Goal: Task Accomplishment & Management: Complete application form

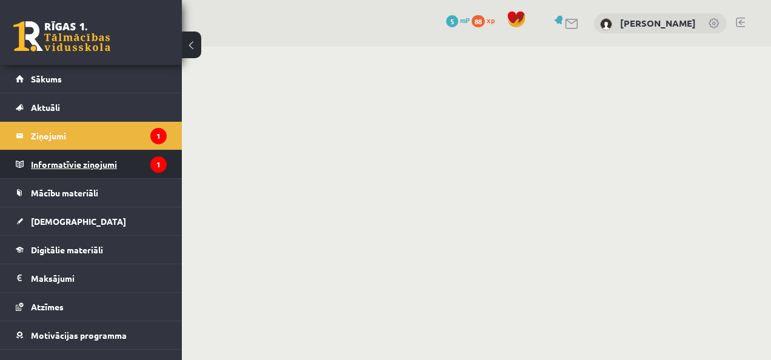
click at [75, 153] on legend "Informatīvie ziņojumi 1" at bounding box center [99, 164] width 136 height 28
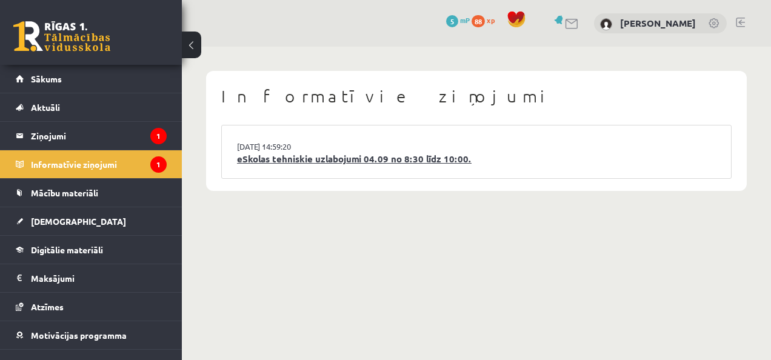
click at [366, 154] on link "eSkolas tehniskie uzlabojumi 04.09 no 8:30 līdz 10:00." at bounding box center [476, 159] width 479 height 14
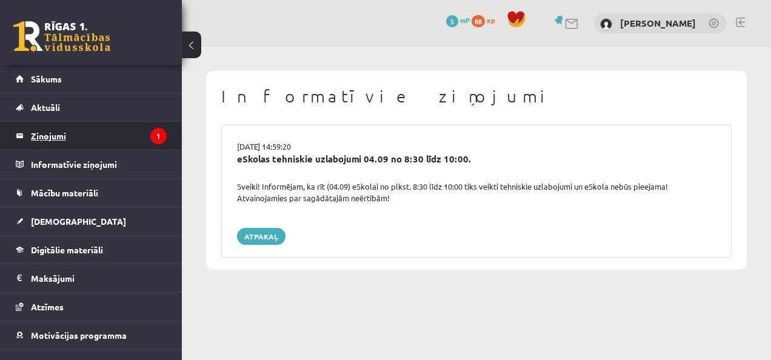
click at [58, 131] on legend "Ziņojumi 1" at bounding box center [99, 136] width 136 height 28
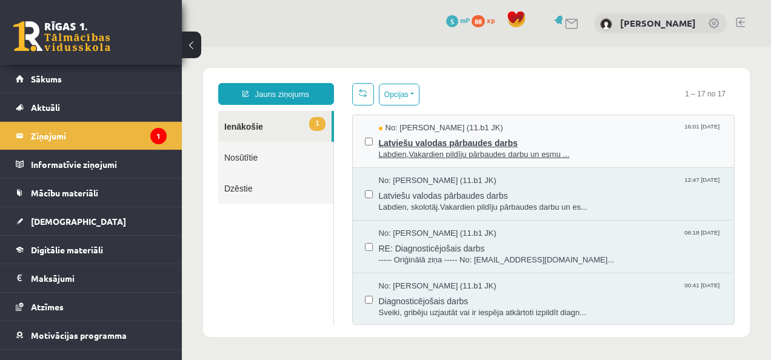
click at [514, 151] on span "Labdien,Vakardien pildīju pārbaudes darbu un esmu ..." at bounding box center [551, 155] width 344 height 12
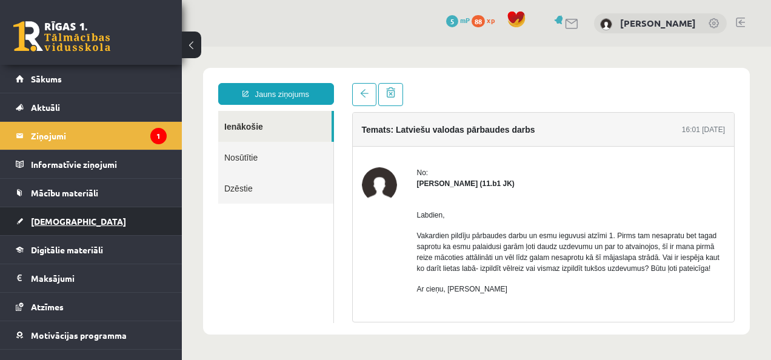
click at [55, 224] on span "[DEMOGRAPHIC_DATA]" at bounding box center [78, 221] width 95 height 11
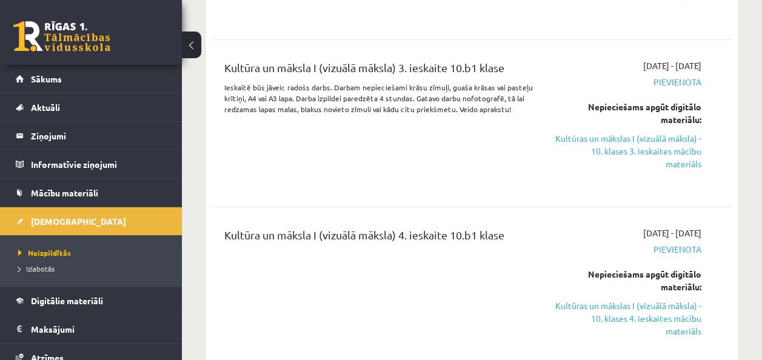
scroll to position [4443, 0]
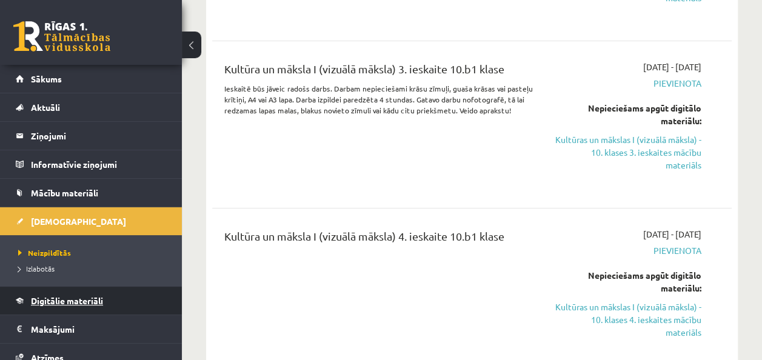
click at [90, 299] on span "Digitālie materiāli" at bounding box center [67, 300] width 72 height 11
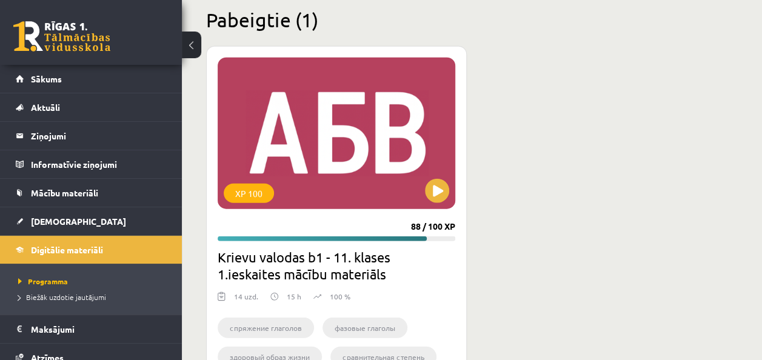
scroll to position [3755, 0]
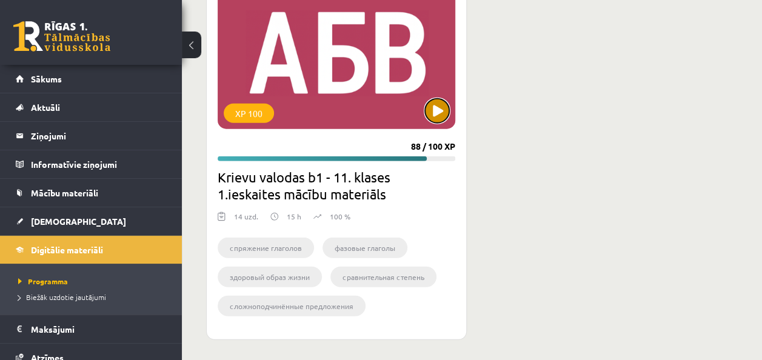
click at [441, 113] on button at bounding box center [437, 111] width 24 height 24
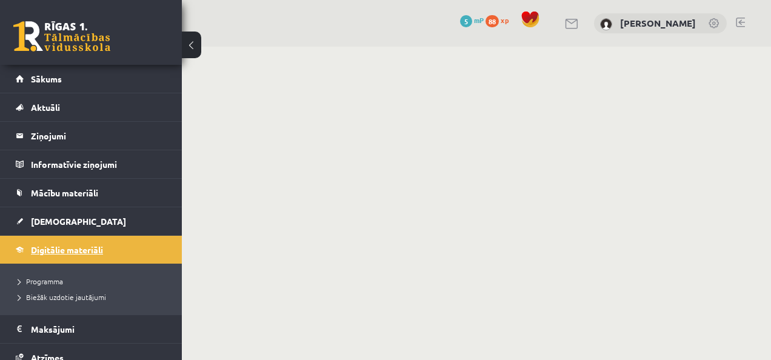
click at [61, 250] on span "Digitālie materiāli" at bounding box center [67, 249] width 72 height 11
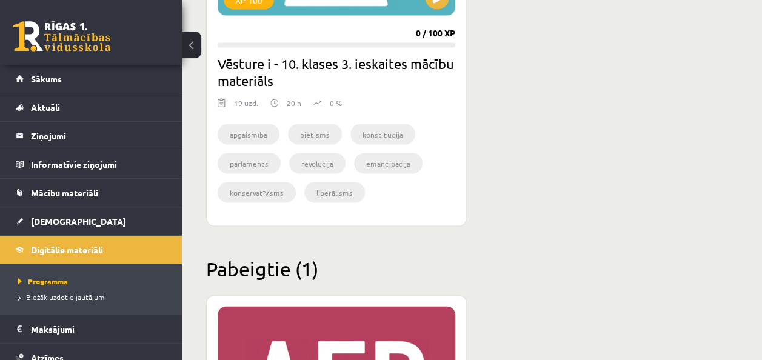
scroll to position [3437, 0]
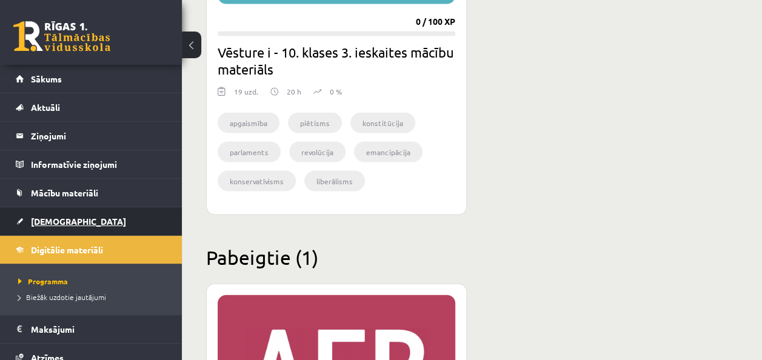
click at [50, 219] on span "[DEMOGRAPHIC_DATA]" at bounding box center [78, 221] width 95 height 11
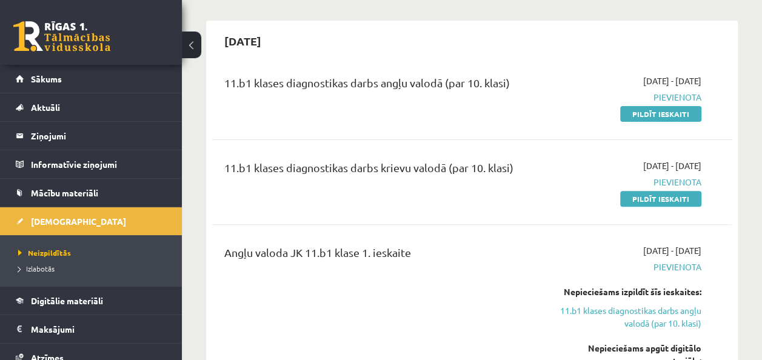
scroll to position [99, 0]
click at [646, 195] on link "Pildīt ieskaiti" at bounding box center [660, 198] width 81 height 16
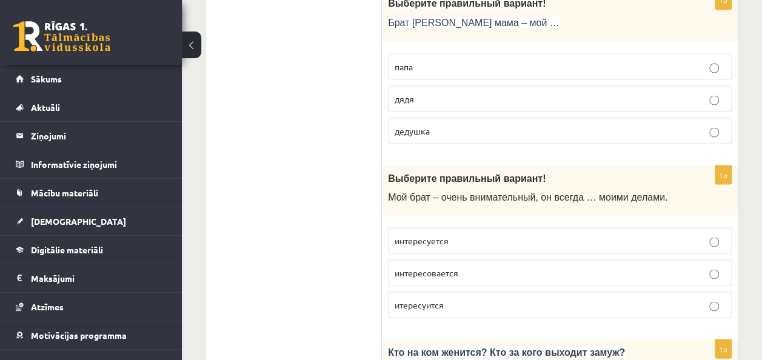
scroll to position [1101, 0]
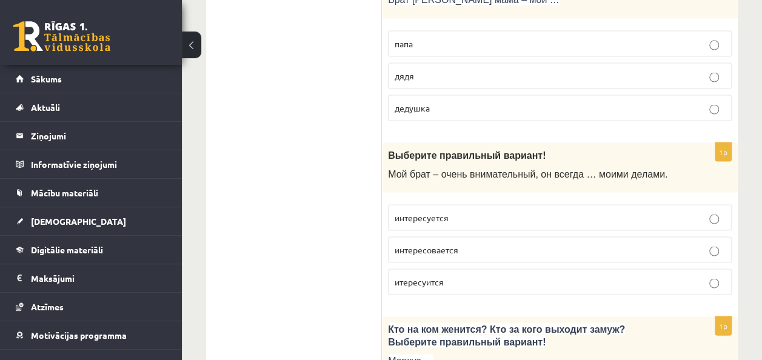
click at [717, 211] on p "интересуется" at bounding box center [560, 217] width 330 height 13
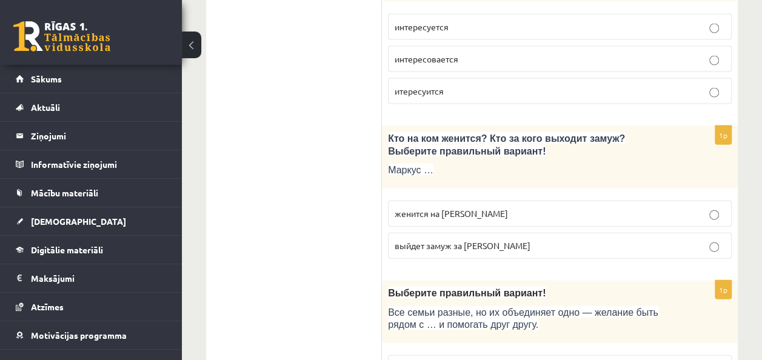
scroll to position [1294, 0]
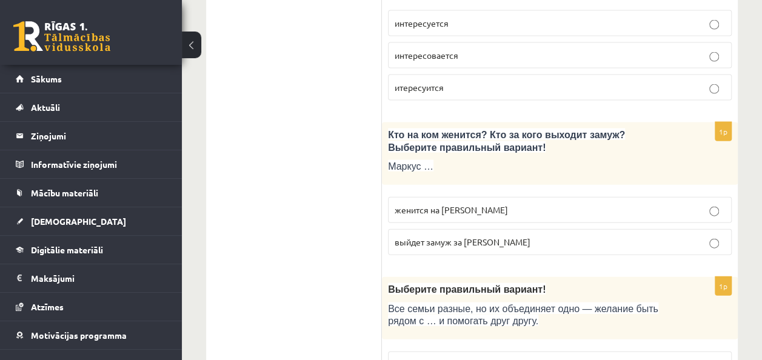
click at [446, 204] on span "женится на Агнии" at bounding box center [451, 209] width 113 height 11
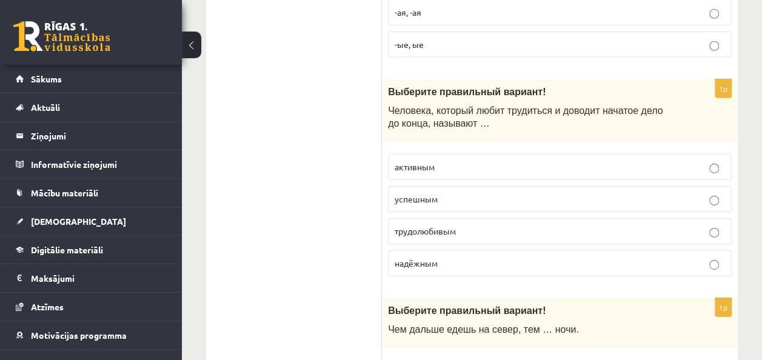
scroll to position [1854, 0]
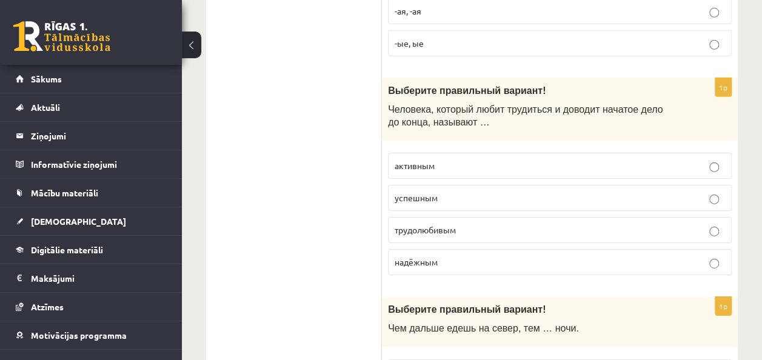
click at [711, 224] on p "трудолюбивым" at bounding box center [560, 230] width 330 height 13
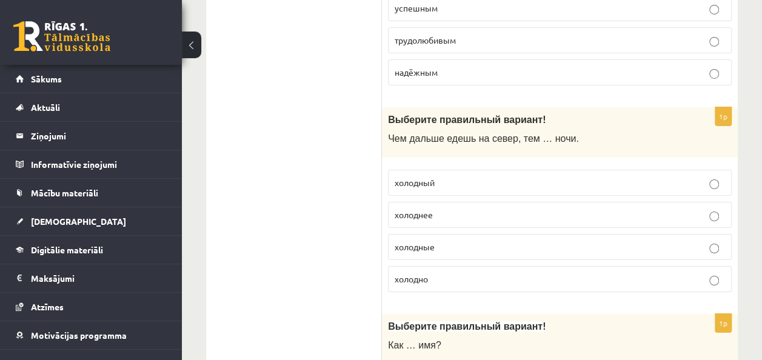
scroll to position [2045, 0]
click at [438, 208] on p "холоднее" at bounding box center [560, 214] width 330 height 13
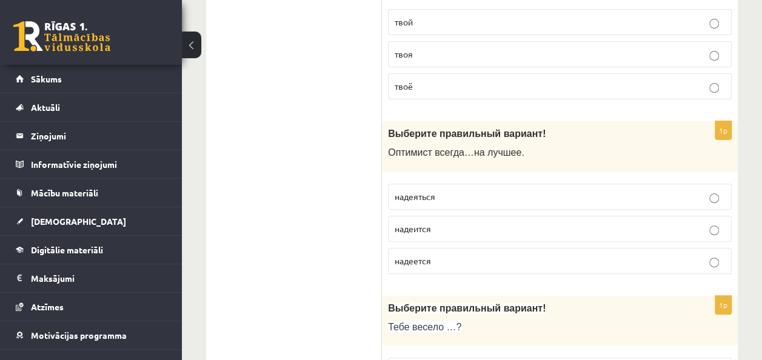
scroll to position [2411, 0]
click at [419, 254] on p "надеется" at bounding box center [560, 260] width 330 height 13
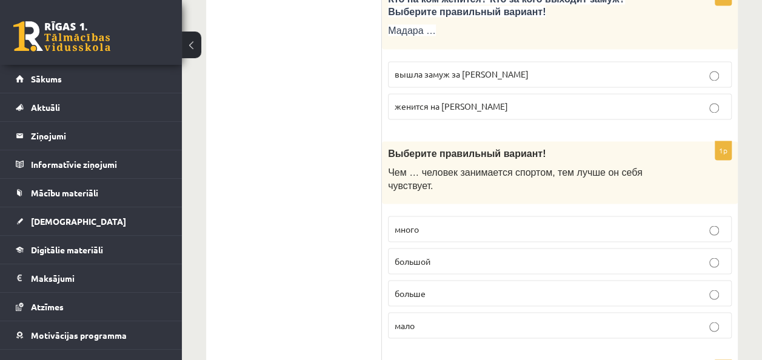
scroll to position [3275, 0]
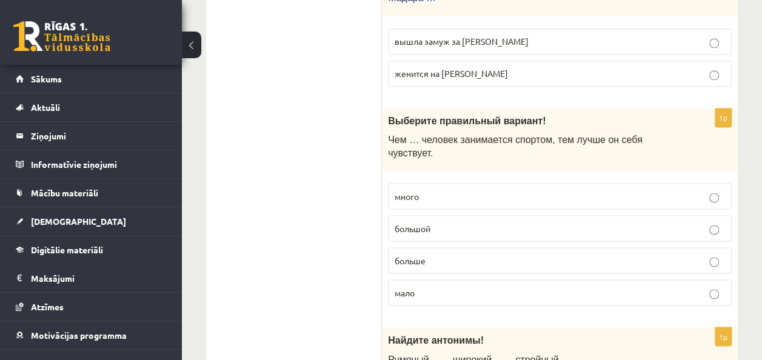
click at [425, 255] on span "больше" at bounding box center [410, 260] width 31 height 11
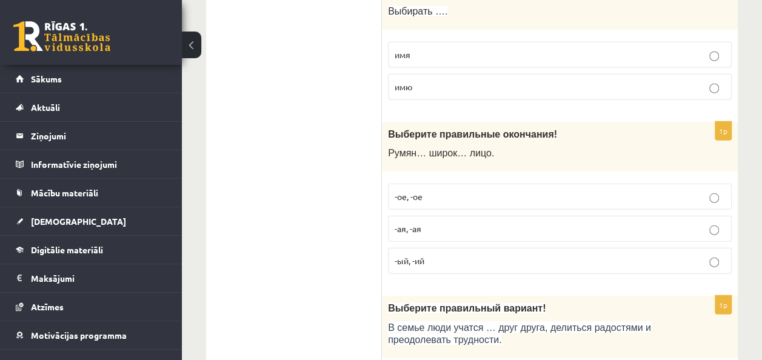
scroll to position [3940, 0]
click at [718, 190] on p "-ое, -ое" at bounding box center [560, 196] width 330 height 13
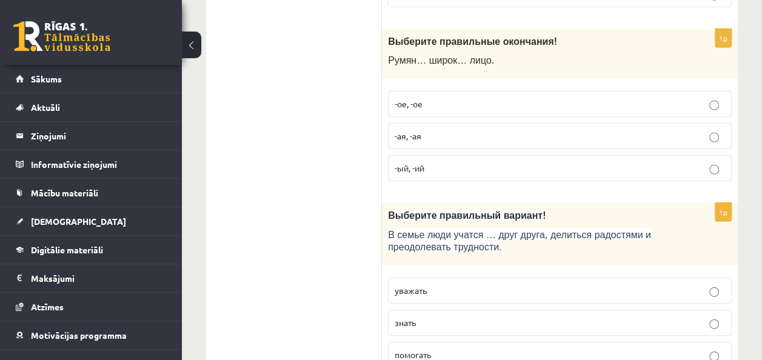
scroll to position [4043, 0]
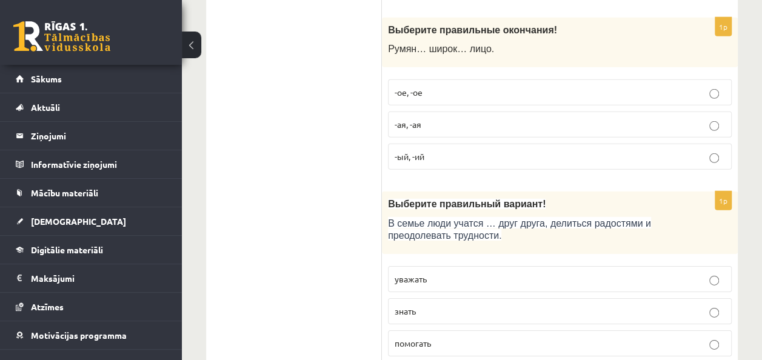
click at [720, 273] on p "уважать" at bounding box center [560, 279] width 330 height 13
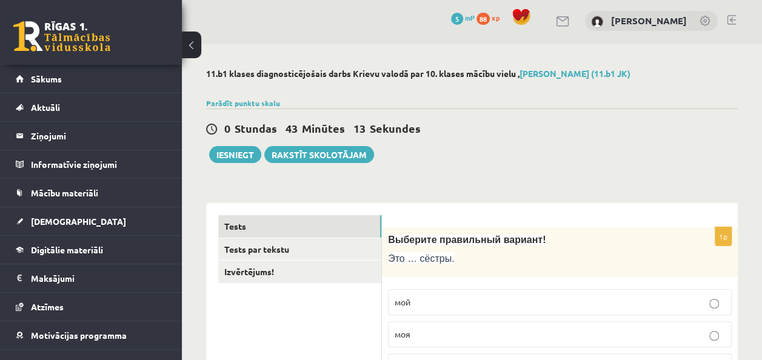
scroll to position [0, 0]
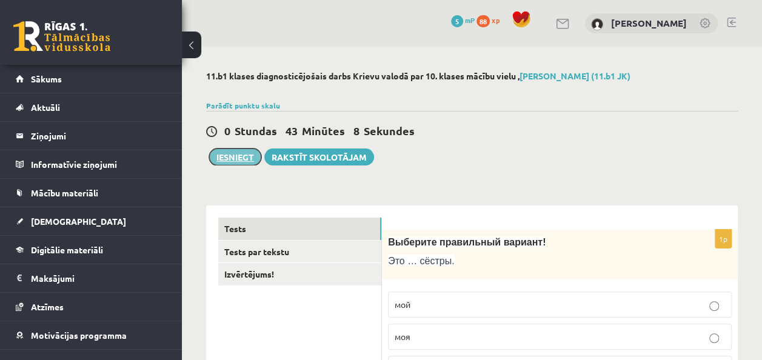
click at [239, 152] on button "Iesniegt" at bounding box center [235, 156] width 52 height 17
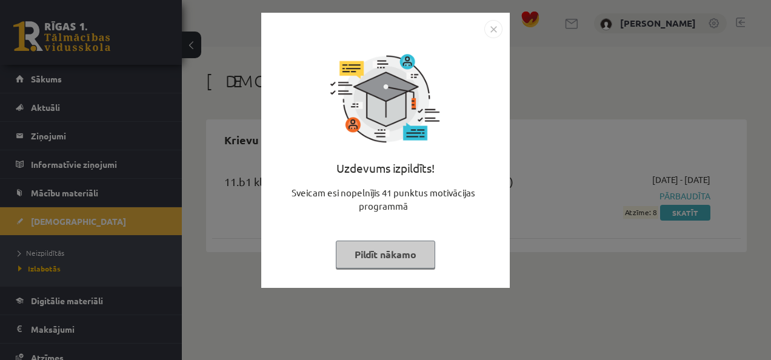
click at [408, 257] on button "Pildīt nākamo" at bounding box center [385, 255] width 99 height 28
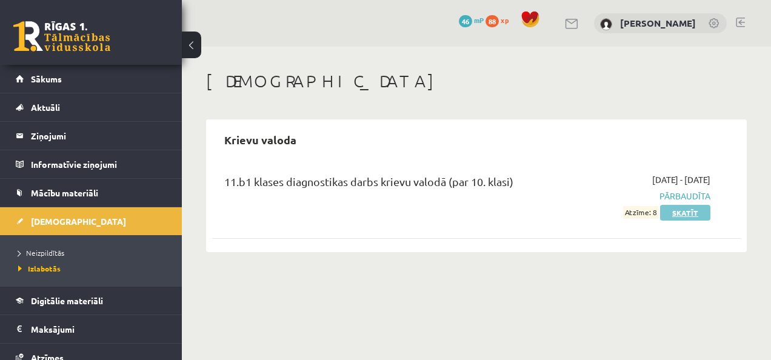
click at [688, 213] on link "Skatīt" at bounding box center [685, 213] width 50 height 16
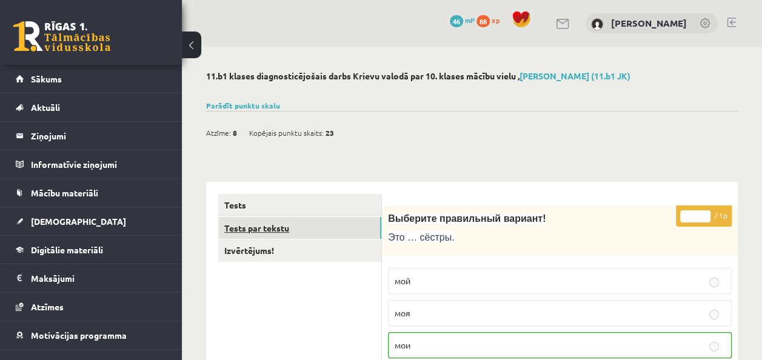
click at [344, 221] on link "Tests par tekstu" at bounding box center [299, 228] width 163 height 22
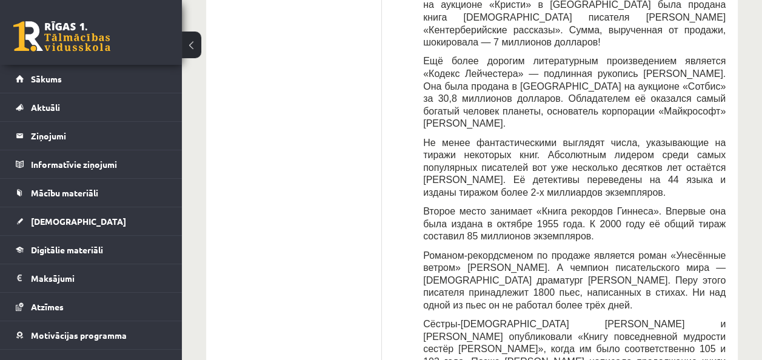
scroll to position [191, 0]
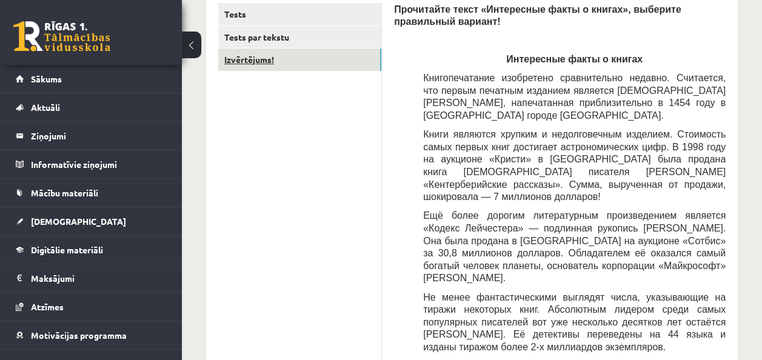
click at [263, 53] on link "Izvērtējums!" at bounding box center [299, 59] width 163 height 22
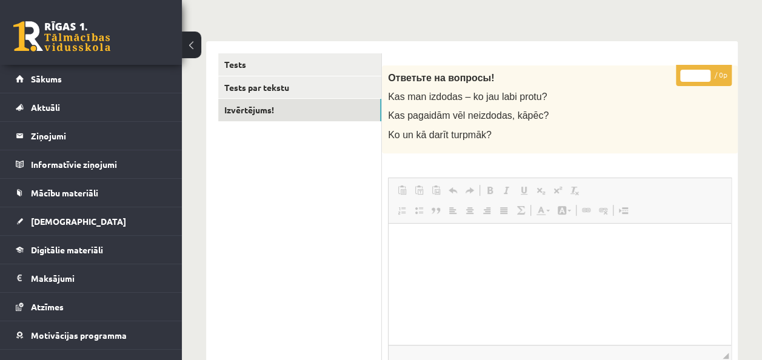
scroll to position [187, 0]
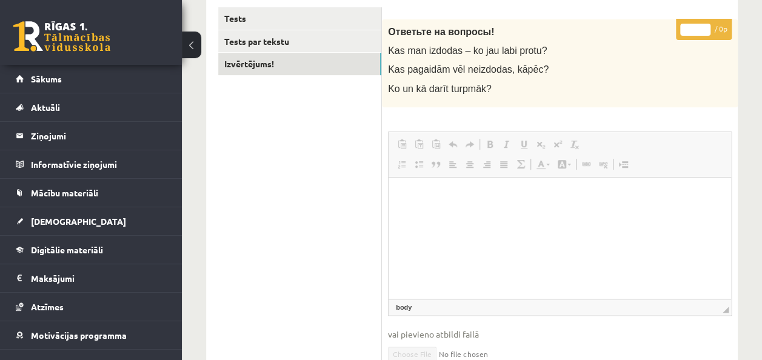
click at [487, 206] on html at bounding box center [559, 195] width 342 height 37
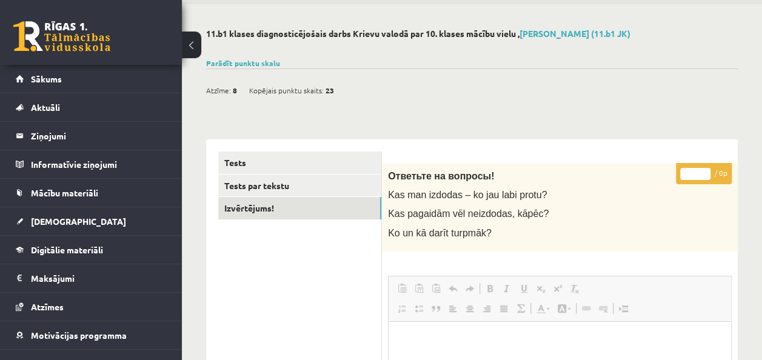
scroll to position [0, 0]
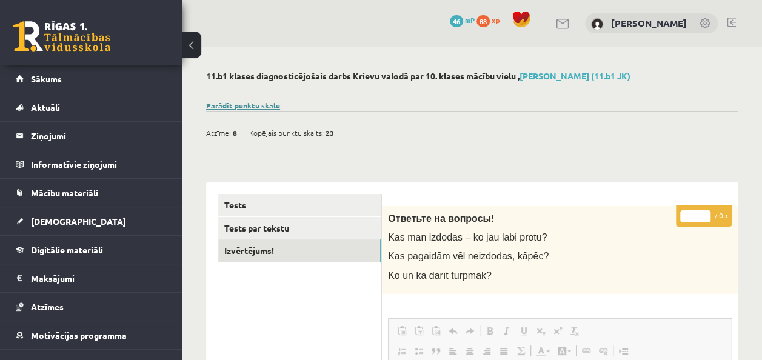
click at [250, 104] on link "Parādīt punktu skalu" at bounding box center [243, 106] width 74 height 10
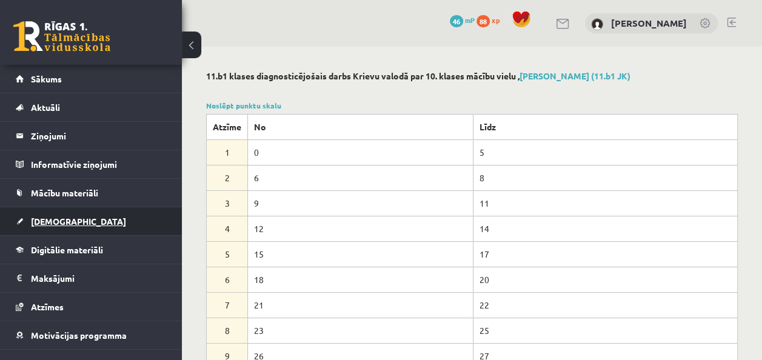
click at [63, 216] on span "[DEMOGRAPHIC_DATA]" at bounding box center [78, 221] width 95 height 11
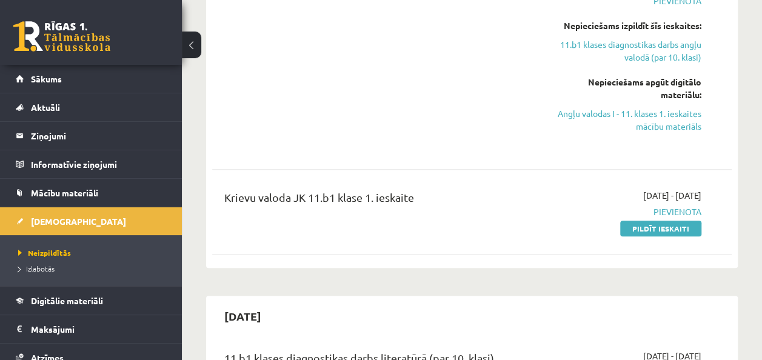
scroll to position [311, 0]
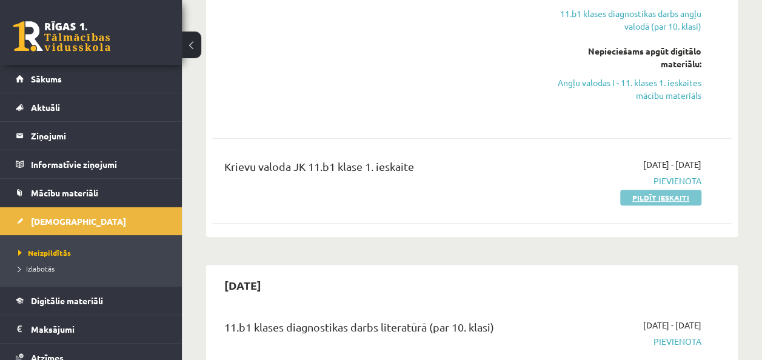
click at [664, 198] on link "Pildīt ieskaiti" at bounding box center [660, 198] width 81 height 16
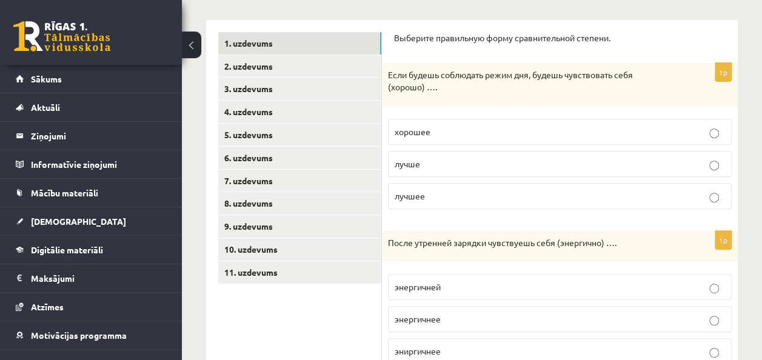
scroll to position [185, 0]
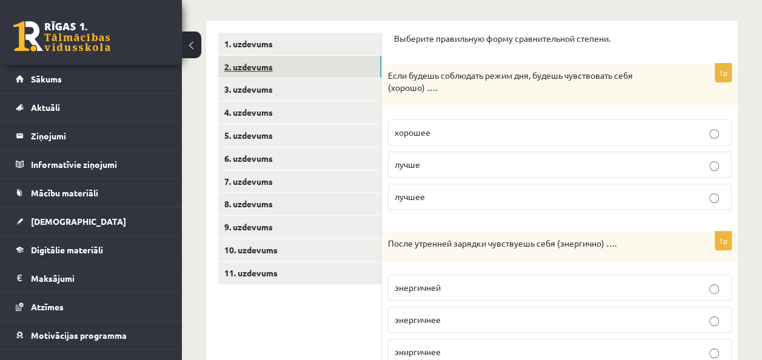
click at [279, 64] on link "2. uzdevums" at bounding box center [299, 67] width 163 height 22
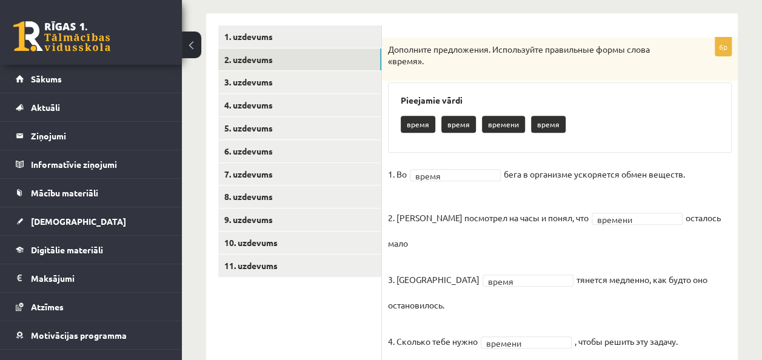
scroll to position [191, 0]
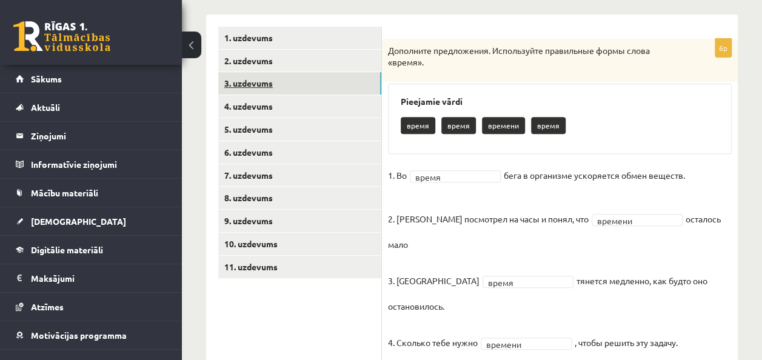
click at [279, 88] on link "3. uzdevums" at bounding box center [299, 83] width 163 height 22
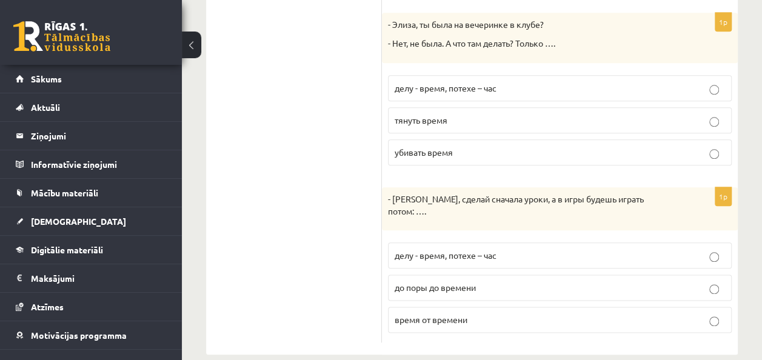
scroll to position [587, 0]
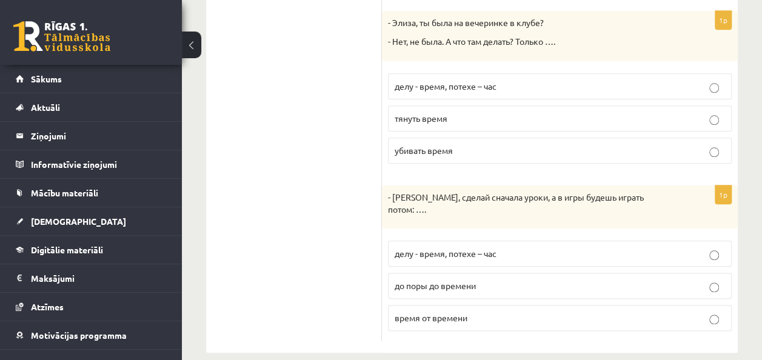
click at [507, 247] on p "делу - время, потехе – час" at bounding box center [560, 253] width 330 height 13
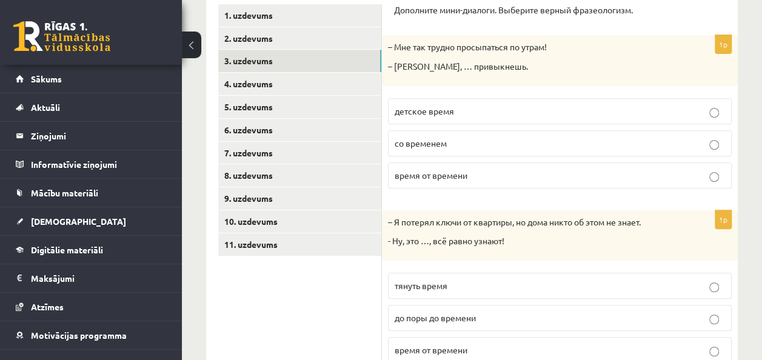
scroll to position [213, 0]
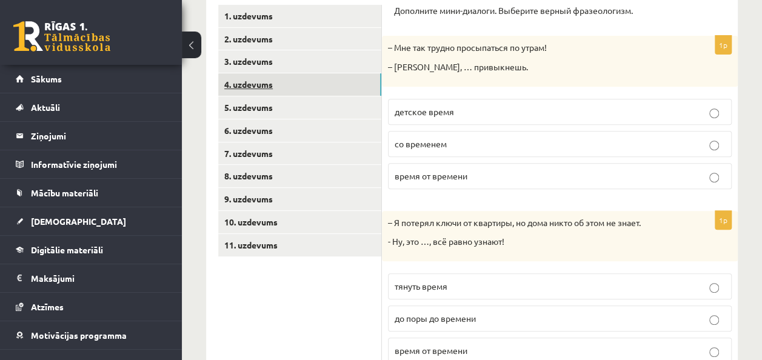
click at [267, 86] on link "4. uzdevums" at bounding box center [299, 84] width 163 height 22
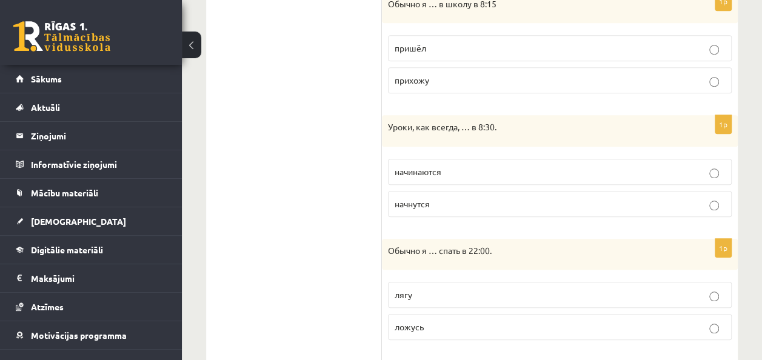
scroll to position [531, 0]
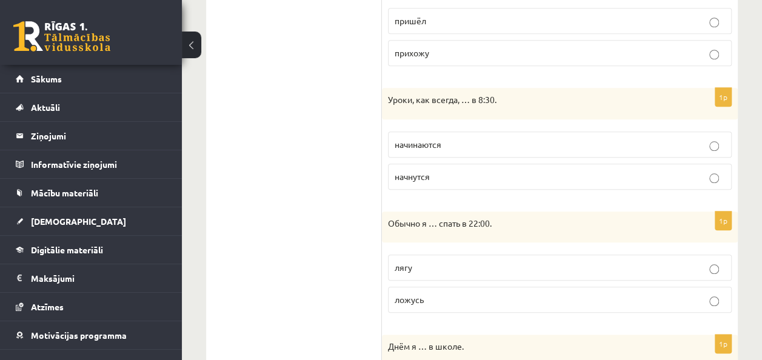
click at [715, 248] on fieldset "лягу ложусь" at bounding box center [560, 282] width 344 height 68
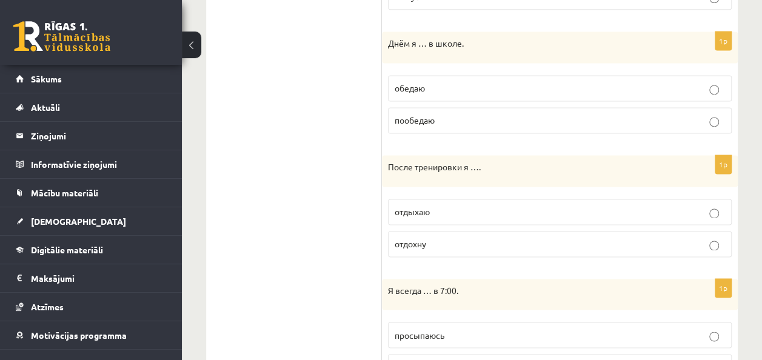
scroll to position [835, 0]
click at [719, 238] on p "отдохну" at bounding box center [560, 243] width 330 height 13
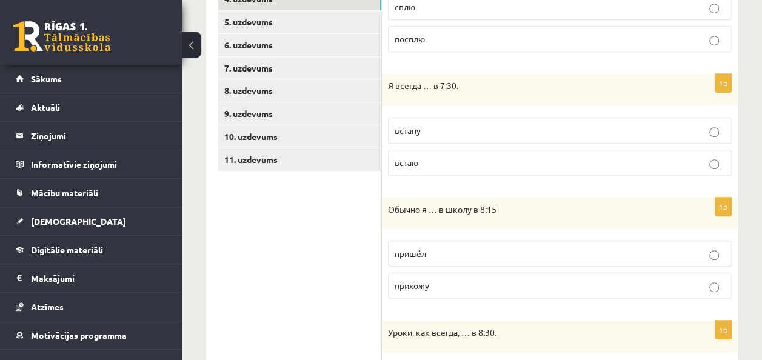
scroll to position [295, 0]
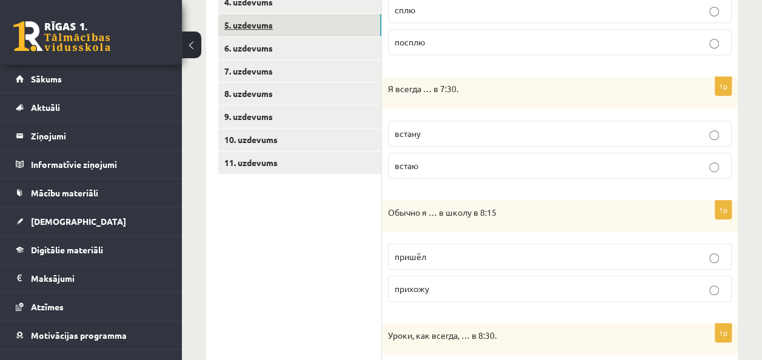
click at [269, 22] on link "5. uzdevums" at bounding box center [299, 25] width 163 height 22
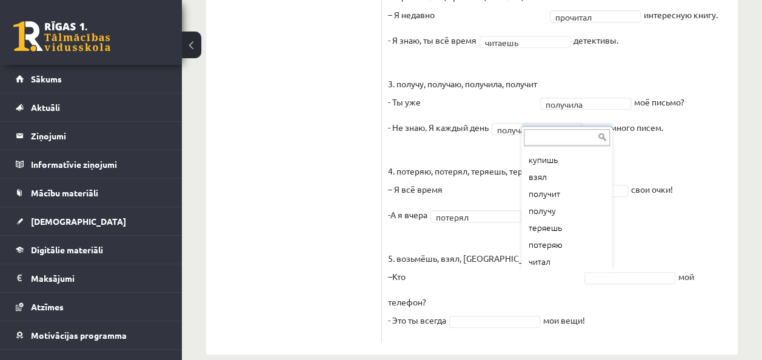
scroll to position [99, 0]
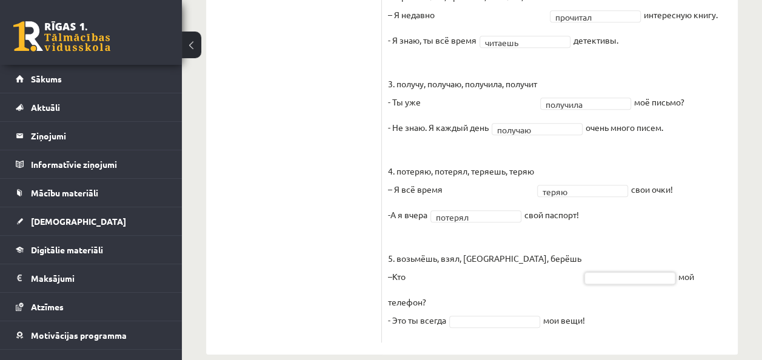
drag, startPoint x: 653, startPoint y: 259, endPoint x: 589, endPoint y: 279, distance: 67.1
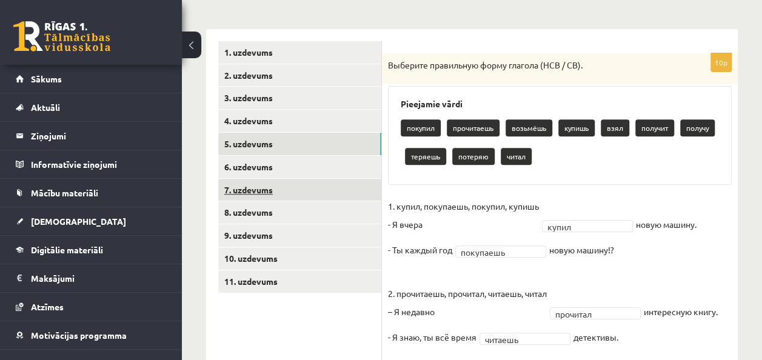
scroll to position [176, 0]
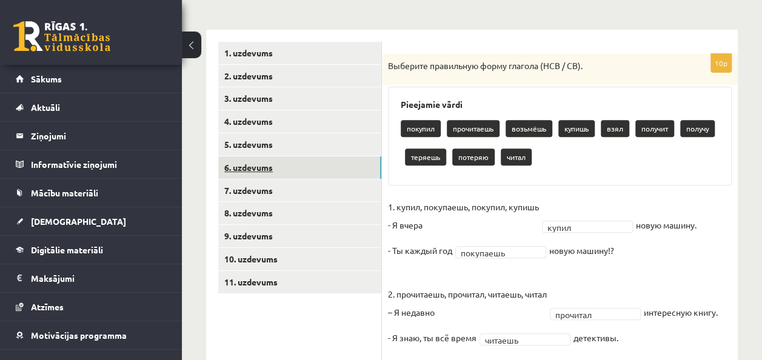
click at [265, 166] on link "6. uzdevums" at bounding box center [299, 167] width 163 height 22
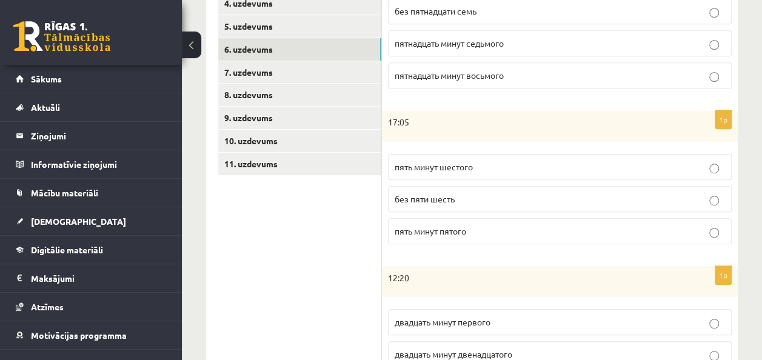
scroll to position [293, 0]
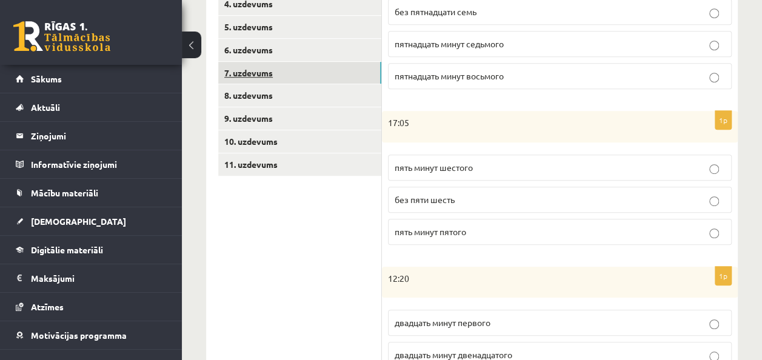
click at [278, 69] on link "7. uzdevums" at bounding box center [299, 73] width 163 height 22
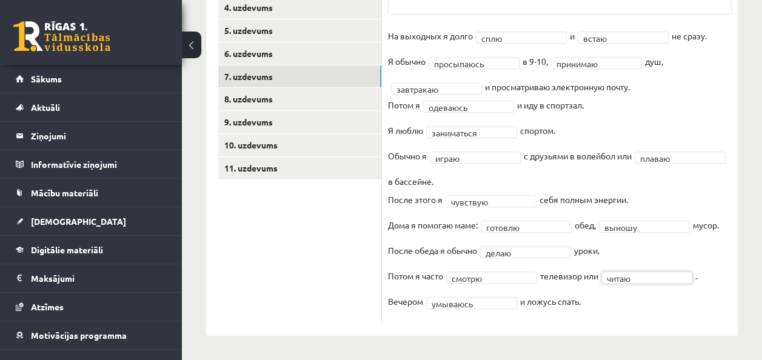
scroll to position [289, 0]
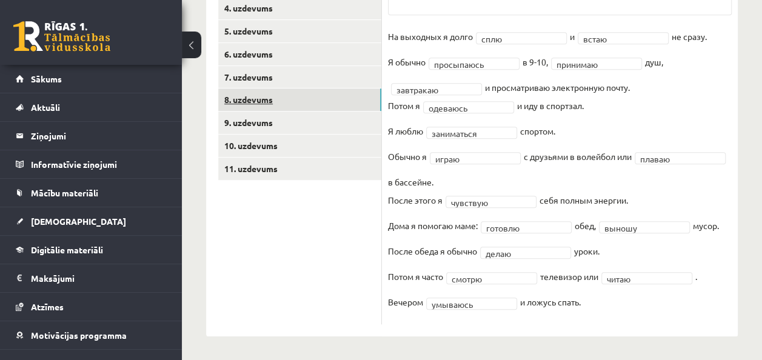
click at [251, 104] on link "8. uzdevums" at bounding box center [299, 99] width 163 height 22
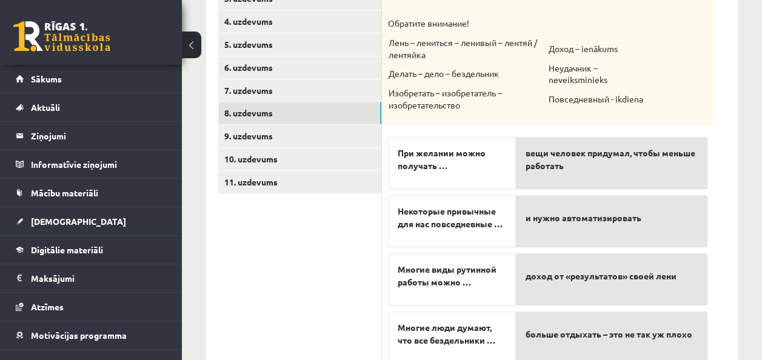
scroll to position [275, 0]
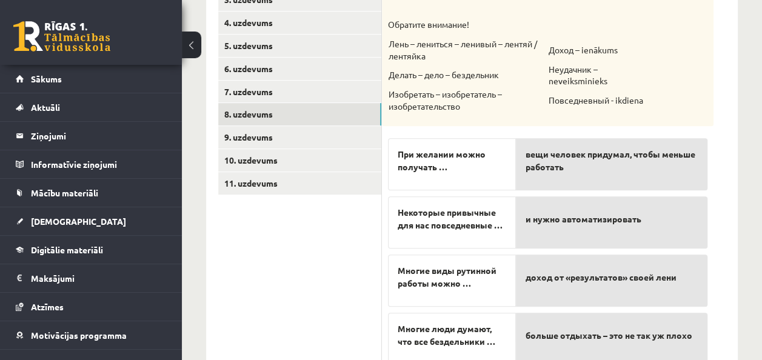
click at [482, 173] on div "При желании можно получать …" at bounding box center [452, 164] width 128 height 52
click at [551, 172] on span "вещи человек придумал, чтобы меньше работать" at bounding box center [611, 160] width 172 height 25
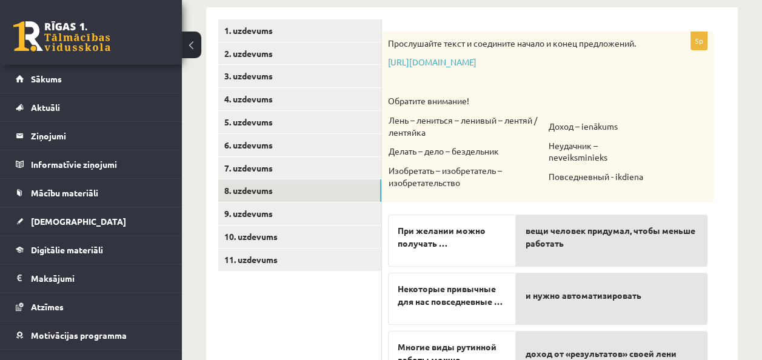
scroll to position [222, 0]
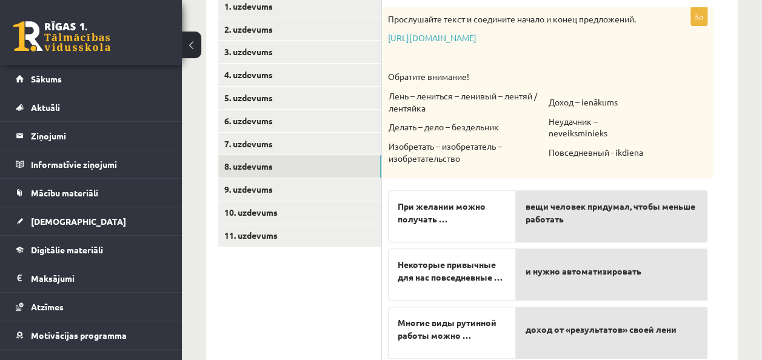
click at [588, 202] on span "вещи человек придумал, чтобы меньше работать" at bounding box center [611, 212] width 172 height 25
click at [488, 273] on span "Некоторые привычные для нас повседневные …" at bounding box center [452, 270] width 108 height 25
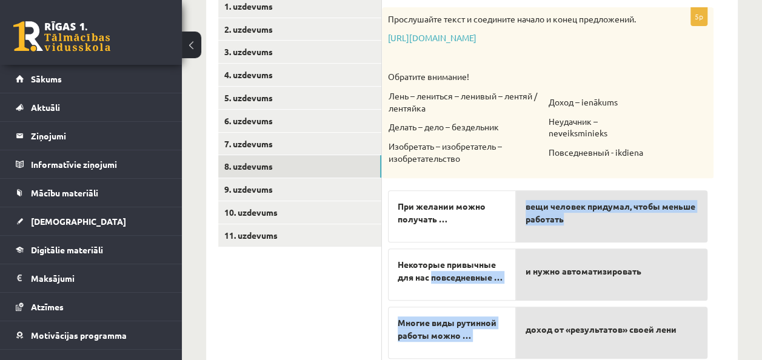
drag, startPoint x: 488, startPoint y: 273, endPoint x: 541, endPoint y: 216, distance: 77.7
click at [541, 216] on fieldset "При желании можно получать … Некоторые привычные для нас повседневные … Многие …" at bounding box center [547, 329] width 319 height 291
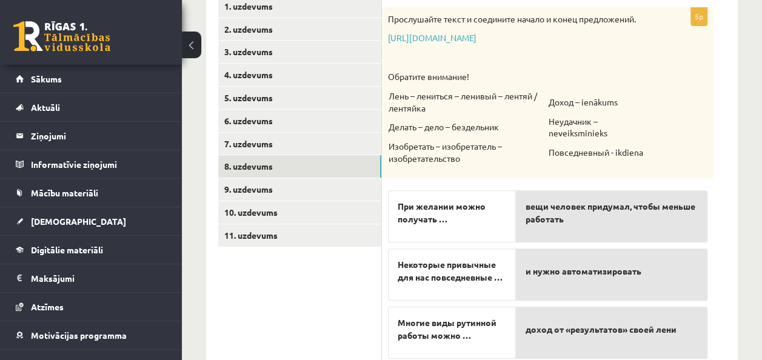
click at [541, 216] on span "вещи человек придумал, чтобы меньше работать" at bounding box center [611, 212] width 172 height 25
click at [538, 218] on span "вещи человек придумал, чтобы меньше работать" at bounding box center [611, 212] width 172 height 25
drag, startPoint x: 499, startPoint y: 242, endPoint x: 487, endPoint y: 264, distance: 24.1
click at [487, 264] on div "При желании можно получать … Некоторые привычные для нас повседневные … Многие …" at bounding box center [452, 329] width 128 height 291
click at [487, 264] on span "Некоторые привычные для нас повседневные …" at bounding box center [452, 270] width 108 height 25
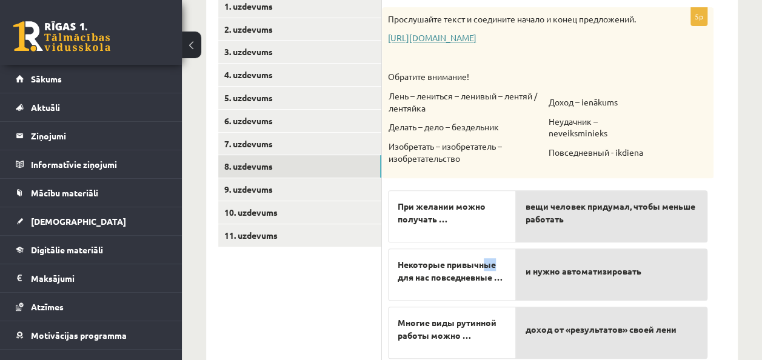
click at [476, 41] on link "https://www.zvaigzne.lv/upload/audio/100Urokov/2/49%202.mp3" at bounding box center [432, 37] width 88 height 11
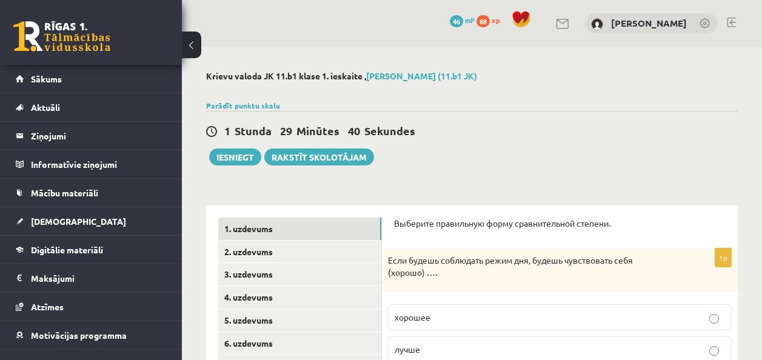
scroll to position [216, 0]
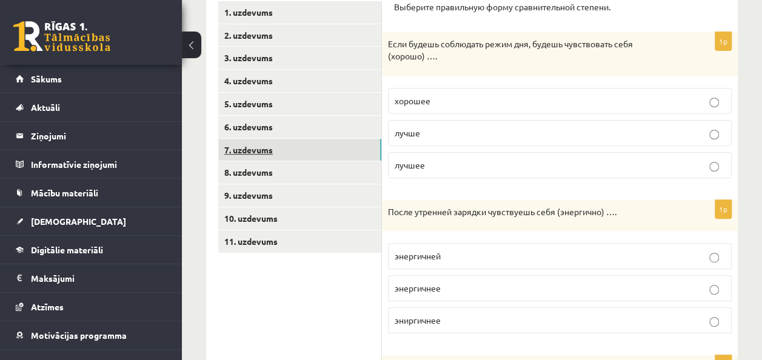
click at [262, 147] on link "7. uzdevums" at bounding box center [299, 150] width 163 height 22
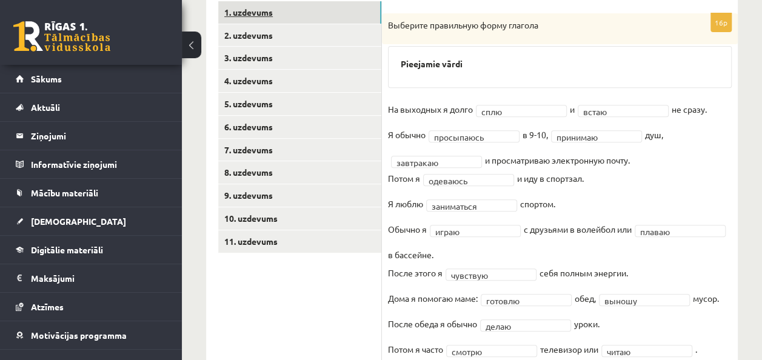
click at [263, 19] on link "1. uzdevums" at bounding box center [299, 12] width 163 height 22
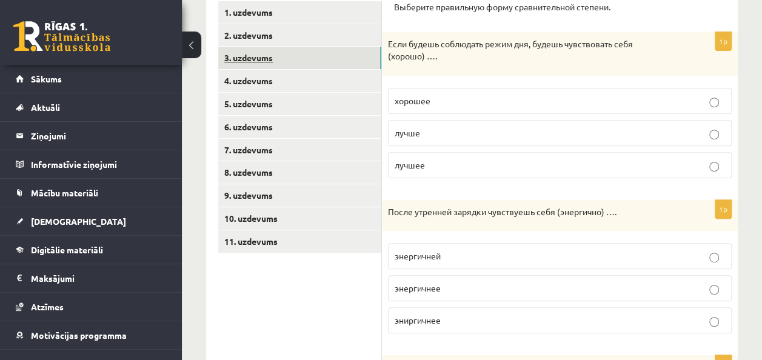
click at [264, 61] on link "3. uzdevums" at bounding box center [299, 58] width 163 height 22
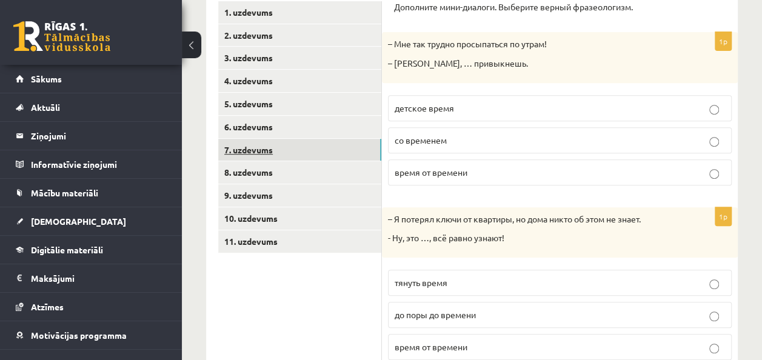
click at [258, 150] on link "7. uzdevums" at bounding box center [299, 150] width 163 height 22
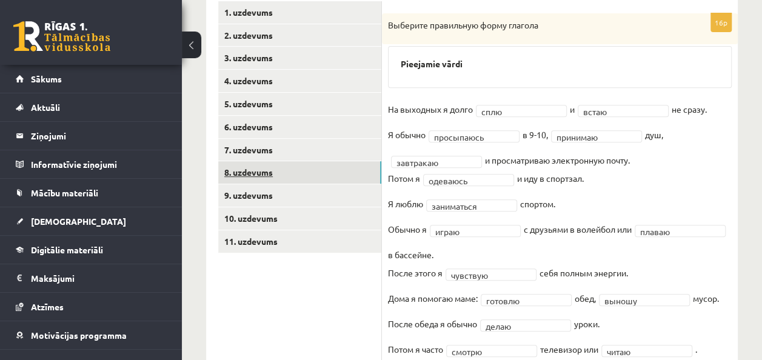
click at [265, 175] on link "8. uzdevums" at bounding box center [299, 172] width 163 height 22
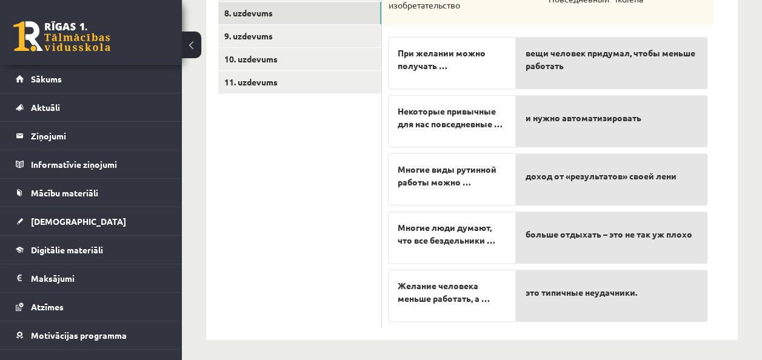
scroll to position [378, 0]
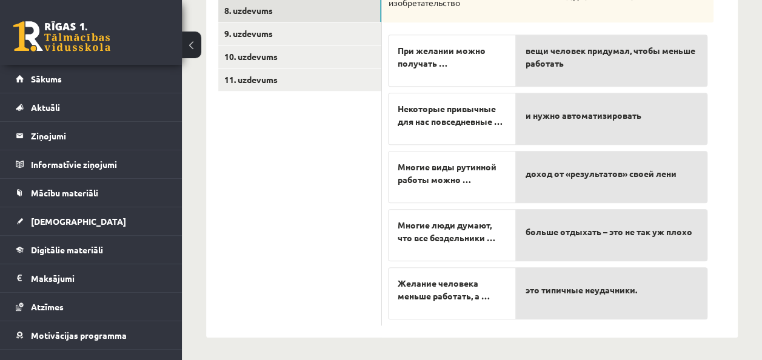
click at [476, 233] on span "Многие люди думают, что все бездельники …" at bounding box center [452, 231] width 108 height 25
click at [541, 299] on p "это типичные неудачники." at bounding box center [611, 289] width 172 height 25
click at [493, 241] on span "Многие люди думают, что все бездельники …" at bounding box center [452, 231] width 108 height 25
click at [537, 290] on span "это типичные неудачники." at bounding box center [581, 290] width 112 height 13
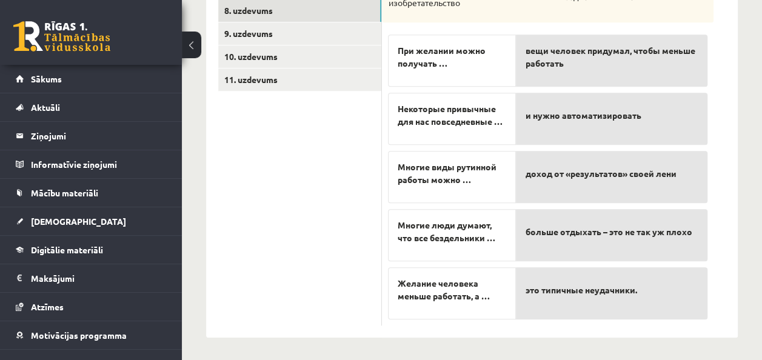
click at [537, 289] on span "это типичные неудачники." at bounding box center [581, 290] width 112 height 13
click at [535, 248] on div "больше отдыхать – это не так уж плохо" at bounding box center [612, 235] width 192 height 52
click at [544, 286] on span "это типичные неудачники." at bounding box center [581, 290] width 112 height 13
drag, startPoint x: 544, startPoint y: 286, endPoint x: 550, endPoint y: 222, distance: 64.5
click at [550, 222] on div "вещи человек придумал, чтобы меньше работать и нужно автоматизировать доход от …" at bounding box center [612, 172] width 192 height 289
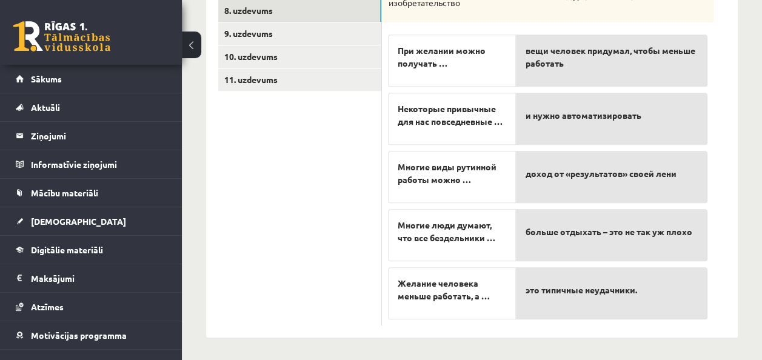
click at [550, 222] on p "больше отдыхать – это не так уж плохо" at bounding box center [611, 231] width 172 height 25
click at [581, 302] on div "это типичные неудачники." at bounding box center [612, 293] width 192 height 52
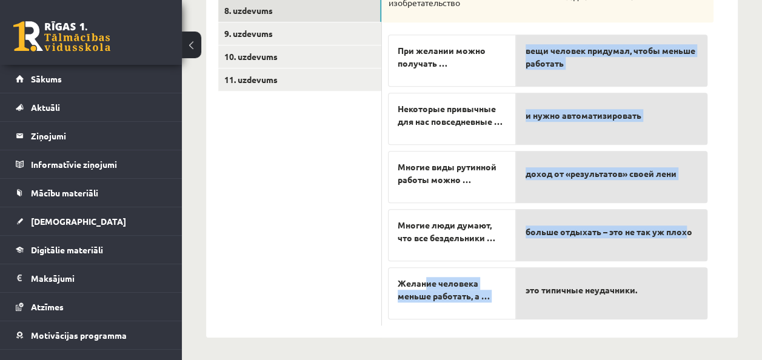
drag, startPoint x: 424, startPoint y: 281, endPoint x: 686, endPoint y: 238, distance: 265.8
click at [686, 238] on fieldset "При желании можно получать … Некоторые привычные для нас повседневные … Многие …" at bounding box center [547, 173] width 319 height 291
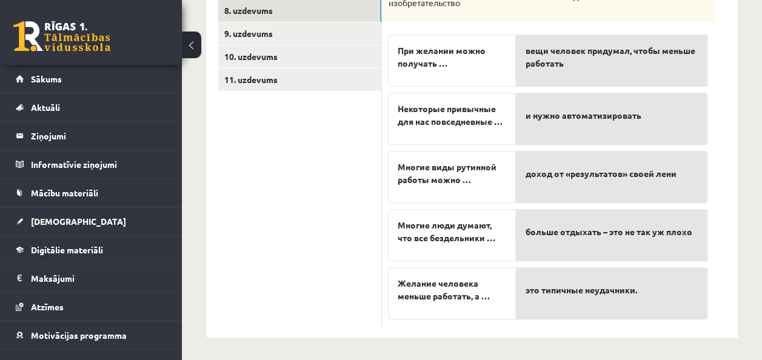
drag, startPoint x: 686, startPoint y: 238, endPoint x: 726, endPoint y: 255, distance: 43.4
click at [726, 255] on div "5p Прослушайте текст и соедините начало и конец предложений. [URL][DOMAIN_NAME]…" at bounding box center [560, 82] width 356 height 510
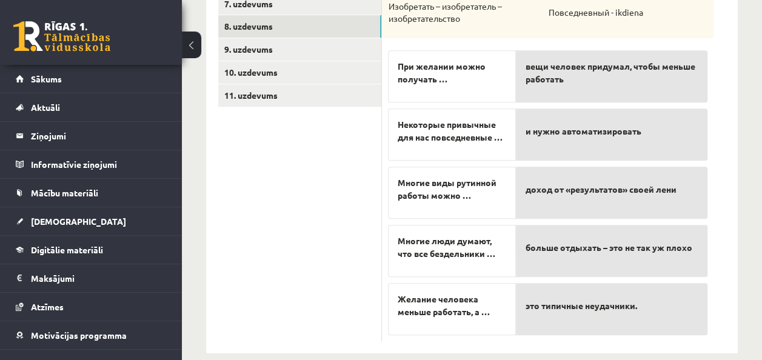
scroll to position [367, 0]
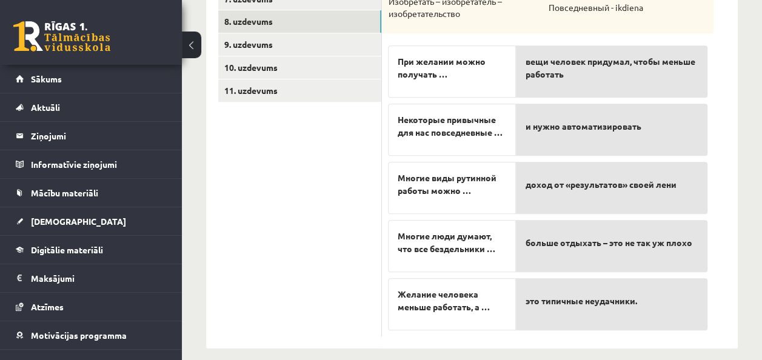
click at [553, 187] on span "доход от «результатов» своей лени" at bounding box center [600, 184] width 151 height 13
click at [458, 247] on span "Многие люди думают, что все бездельники …" at bounding box center [452, 242] width 108 height 25
drag, startPoint x: 458, startPoint y: 247, endPoint x: 564, endPoint y: 253, distance: 105.6
click at [564, 253] on p "больше отдыхать – это не так уж плохо" at bounding box center [611, 242] width 172 height 25
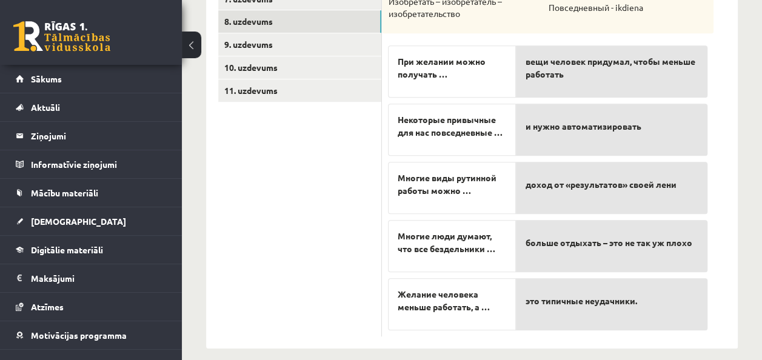
click at [564, 253] on p "больше отдыхать – это не так уж плохо" at bounding box center [611, 242] width 172 height 25
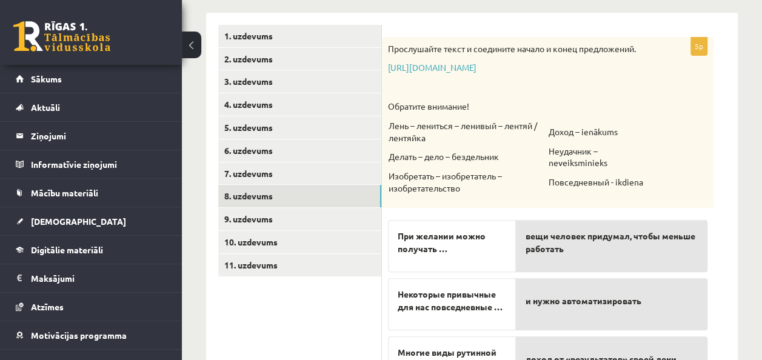
scroll to position [166, 0]
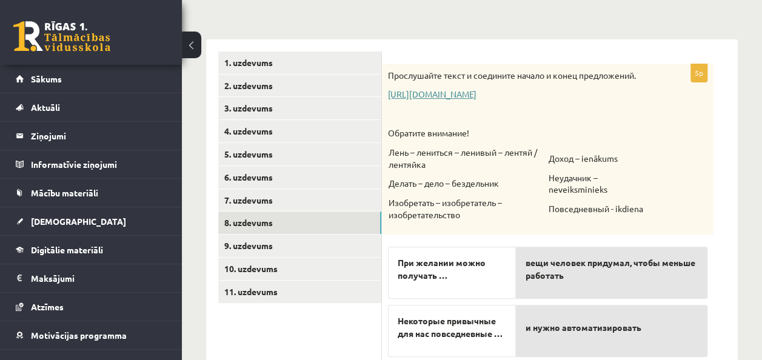
click at [476, 92] on link "[URL][DOMAIN_NAME]" at bounding box center [432, 93] width 88 height 11
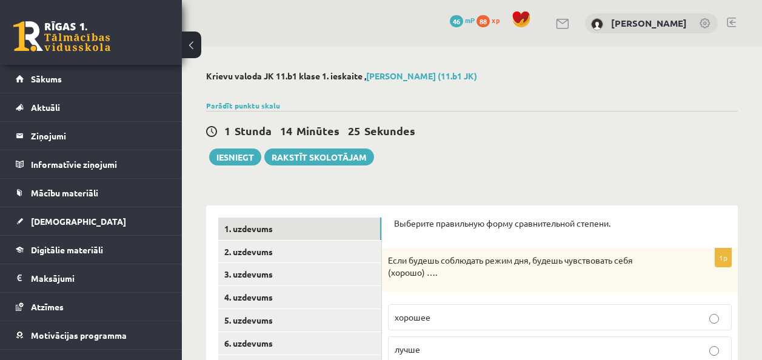
scroll to position [166, 0]
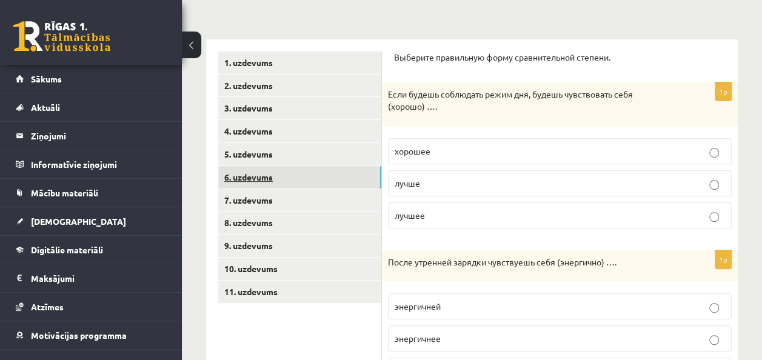
click at [288, 176] on link "6. uzdevums" at bounding box center [299, 177] width 163 height 22
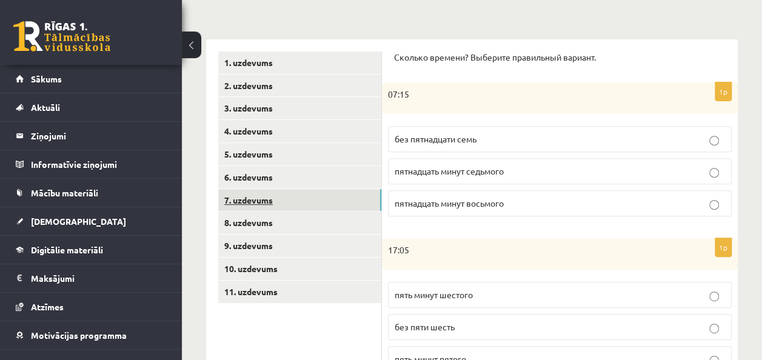
click at [273, 200] on link "7. uzdevums" at bounding box center [299, 200] width 163 height 22
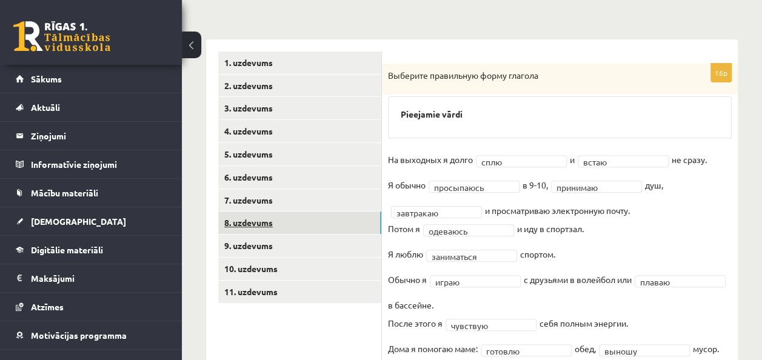
click at [266, 218] on link "8. uzdevums" at bounding box center [299, 223] width 163 height 22
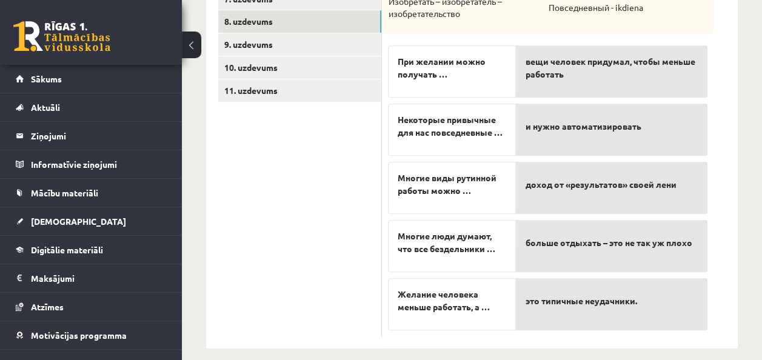
scroll to position [378, 0]
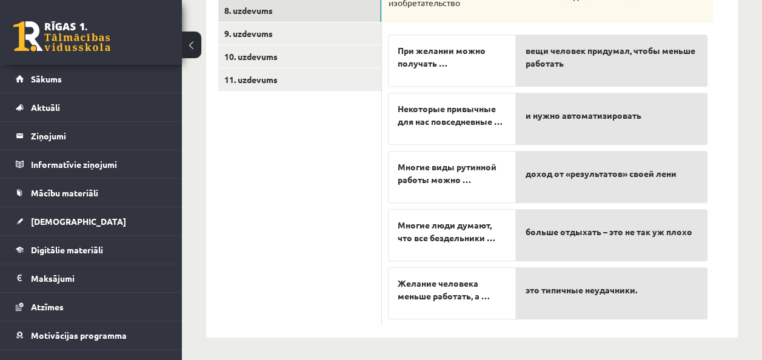
click at [574, 261] on div "вещи человек придумал, чтобы меньше работать и нужно автоматизировать доход от …" at bounding box center [612, 172] width 192 height 289
click at [569, 277] on p "это типичные неудачники." at bounding box center [611, 289] width 172 height 25
click at [467, 287] on span "Желание человека меньше работать, а …" at bounding box center [452, 289] width 108 height 25
click at [308, 253] on ul "1. uzdevums 2. uzdevums 3. uzdevums 4. uzdevums 5. uzdevums 6. uzdevums 7. uzde…" at bounding box center [300, 82] width 164 height 486
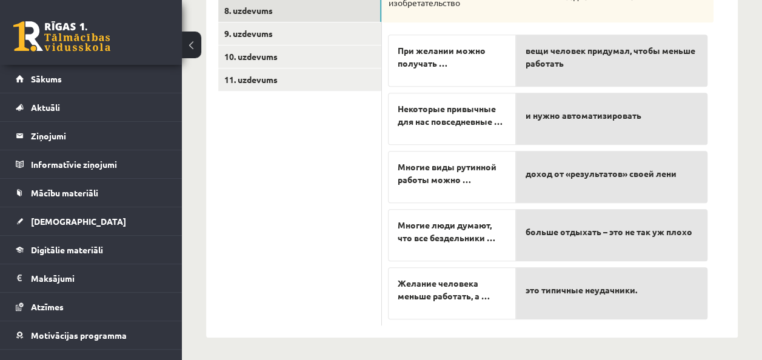
click at [516, 118] on div "и нужно автоматизировать" at bounding box center [612, 119] width 192 height 52
click at [471, 75] on div "При желании можно получать …" at bounding box center [452, 61] width 128 height 52
click at [545, 300] on p "это типичные неудачники." at bounding box center [611, 289] width 172 height 25
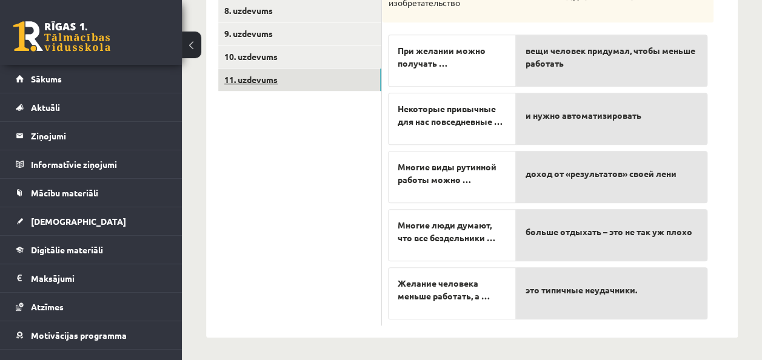
click at [322, 81] on link "11. uzdevums" at bounding box center [299, 79] width 163 height 22
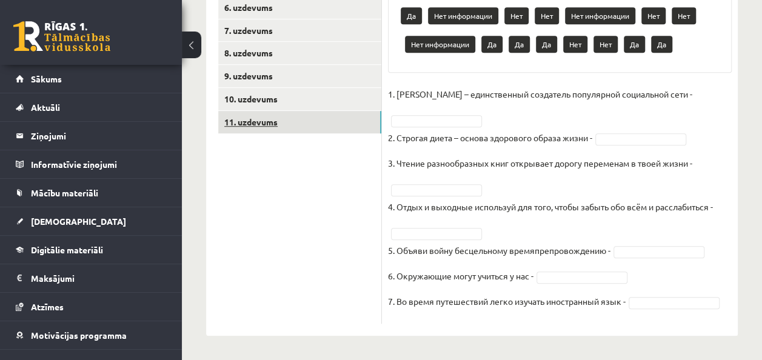
scroll to position [336, 0]
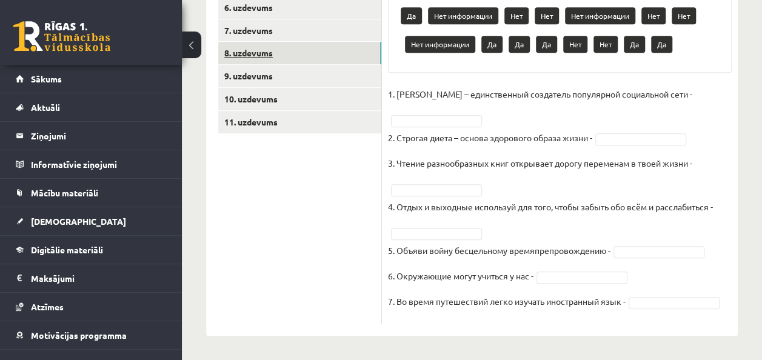
click at [288, 51] on link "8. uzdevums" at bounding box center [299, 53] width 163 height 22
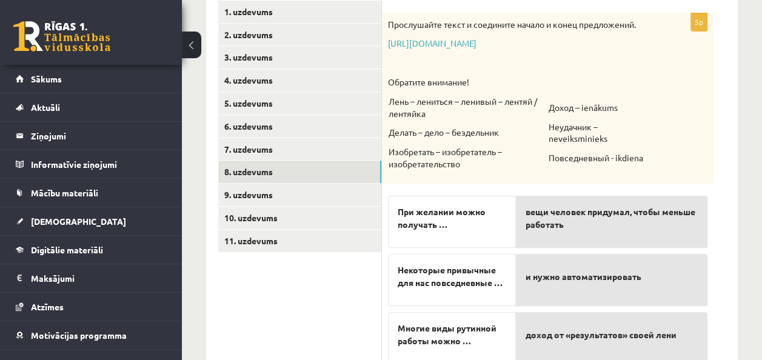
scroll to position [215, 0]
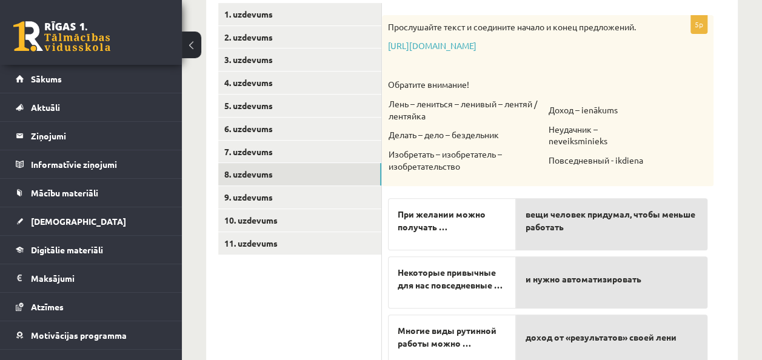
click at [440, 228] on span "При желании можно получать …" at bounding box center [452, 220] width 108 height 25
click at [520, 272] on div "и нужно автоматизировать" at bounding box center [612, 282] width 192 height 52
click at [522, 281] on div "и нужно автоматизировать" at bounding box center [612, 282] width 192 height 52
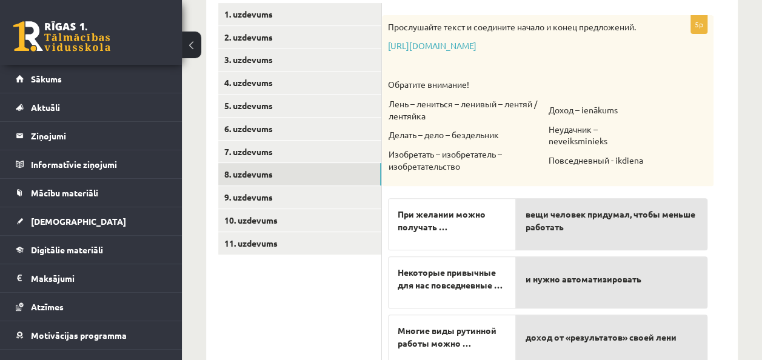
click at [522, 281] on div "и нужно автоматизировать" at bounding box center [612, 282] width 192 height 52
click at [508, 229] on div "При желании можно получать …" at bounding box center [452, 224] width 128 height 52
click at [464, 213] on span "При желании можно получать …" at bounding box center [452, 220] width 108 height 25
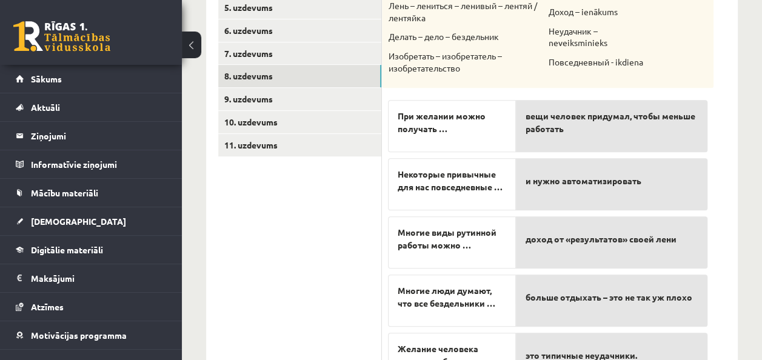
scroll to position [378, 0]
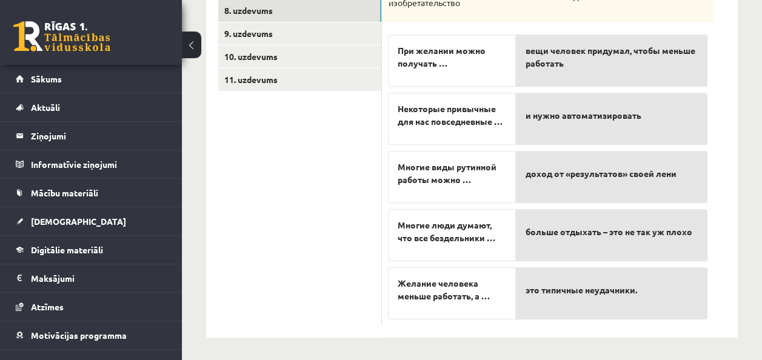
click at [550, 284] on span "это типичные неудачники." at bounding box center [581, 290] width 112 height 13
click at [489, 296] on span "Желание человека меньше работать, а …" at bounding box center [452, 289] width 108 height 25
drag, startPoint x: 474, startPoint y: 196, endPoint x: 475, endPoint y: 182, distance: 14.0
click at [475, 182] on div "Многие виды рутинной работы можно …" at bounding box center [452, 177] width 128 height 52
click at [475, 182] on span "Многие виды рутинной работы можно …" at bounding box center [452, 173] width 108 height 25
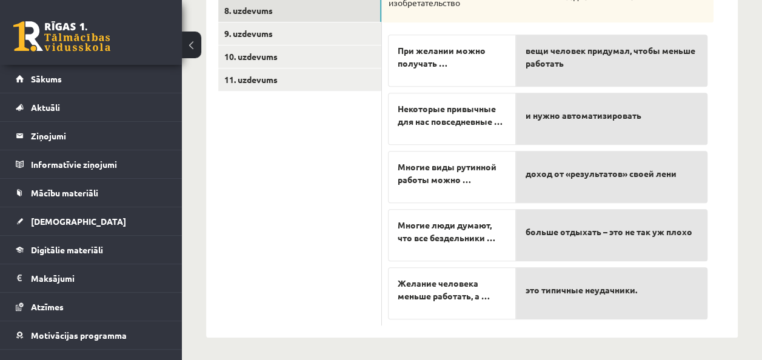
click at [475, 182] on span "Многие виды рутинной работы можно …" at bounding box center [452, 173] width 108 height 25
click at [504, 61] on span "При желании можно получать …" at bounding box center [452, 56] width 108 height 25
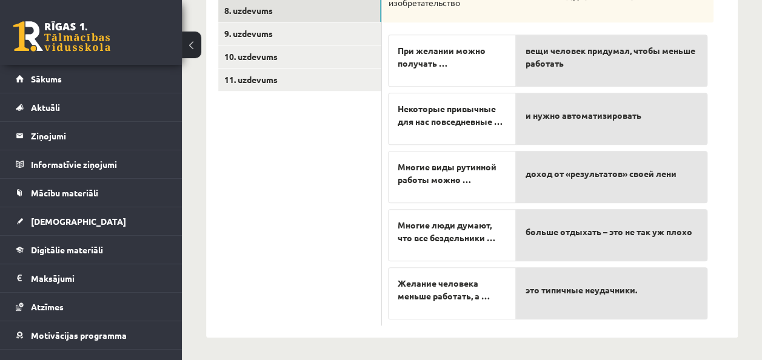
click at [478, 56] on span "При желании можно получать …" at bounding box center [452, 56] width 108 height 25
click at [479, 51] on span "При желании можно получать …" at bounding box center [452, 56] width 108 height 25
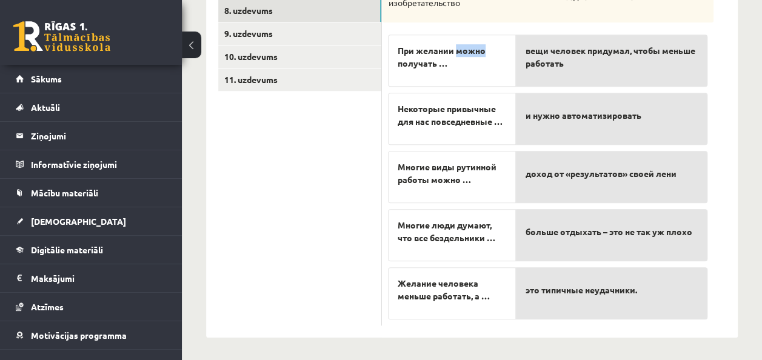
click at [479, 51] on span "При желании можно получать …" at bounding box center [452, 56] width 108 height 25
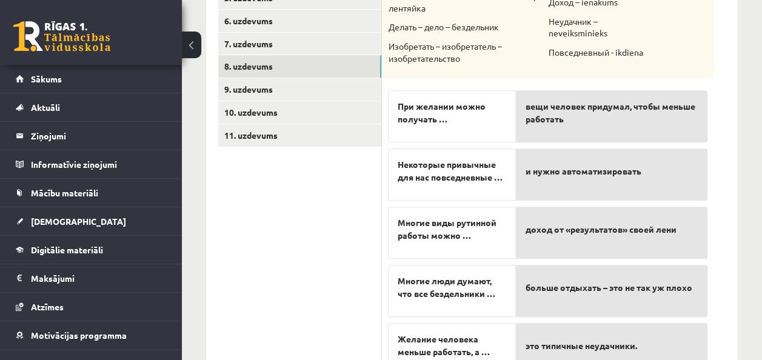
scroll to position [319, 0]
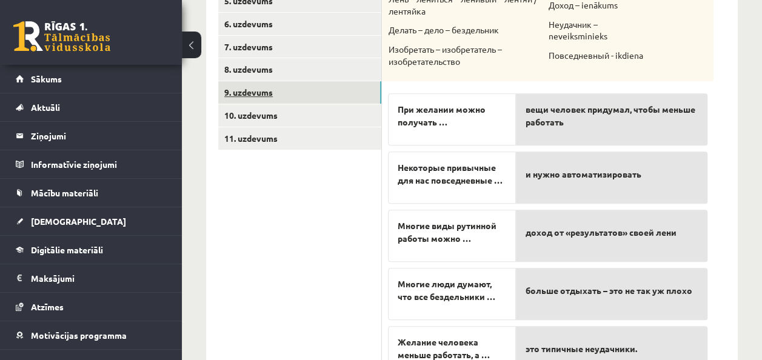
click at [255, 93] on link "9. uzdevums" at bounding box center [299, 92] width 163 height 22
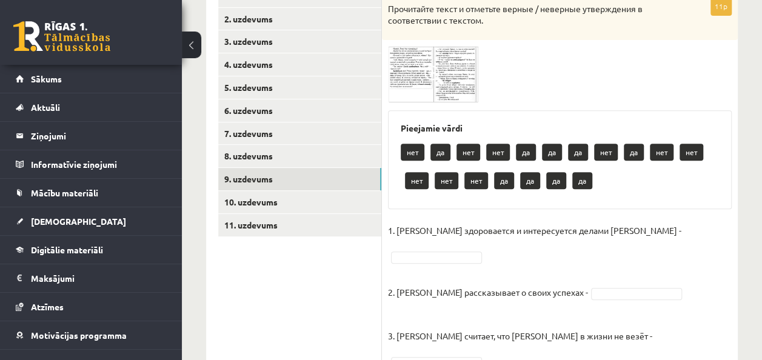
scroll to position [236, 0]
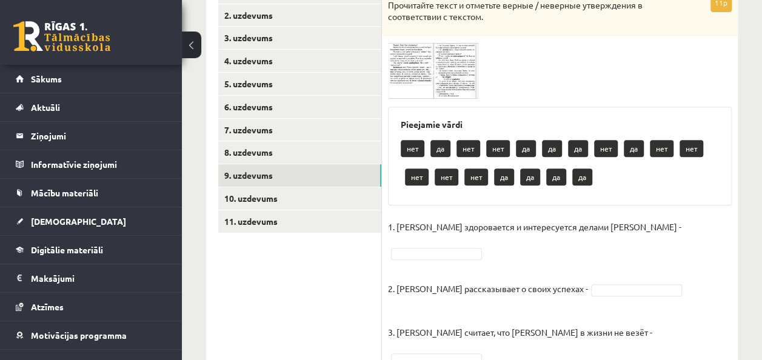
click at [405, 59] on img at bounding box center [433, 70] width 91 height 56
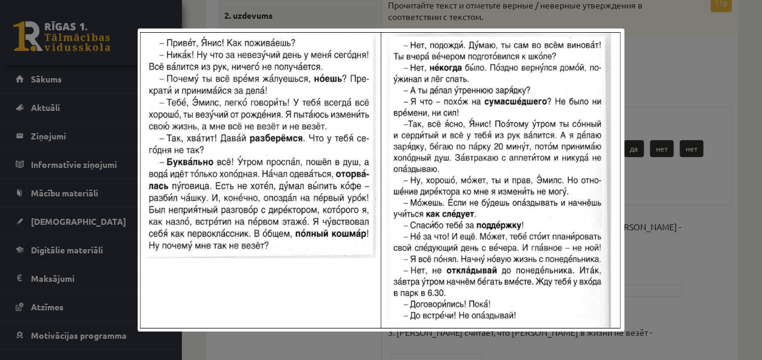
click at [273, 67] on img at bounding box center [381, 179] width 486 height 303
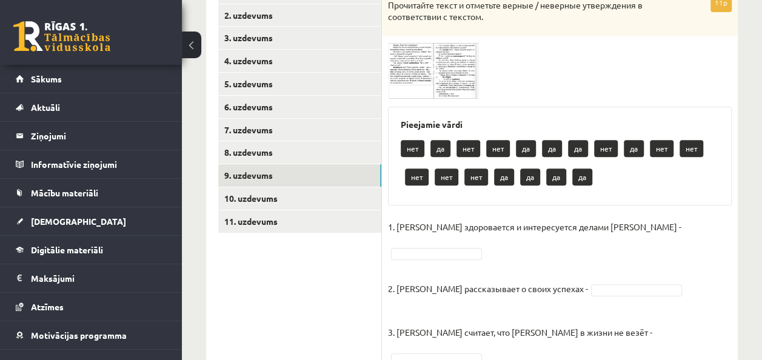
click at [439, 68] on span at bounding box center [433, 71] width 19 height 19
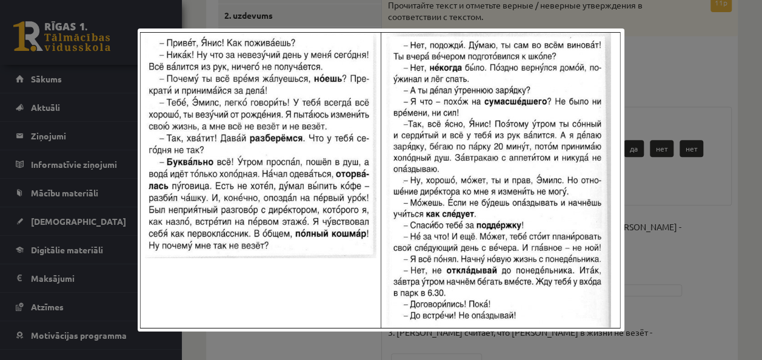
click at [696, 57] on div at bounding box center [381, 180] width 762 height 360
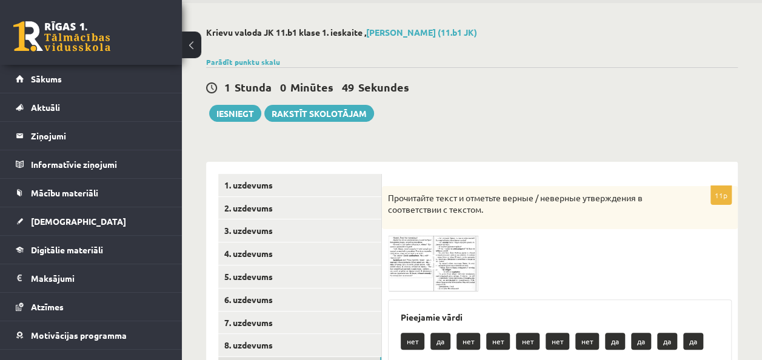
scroll to position [22, 0]
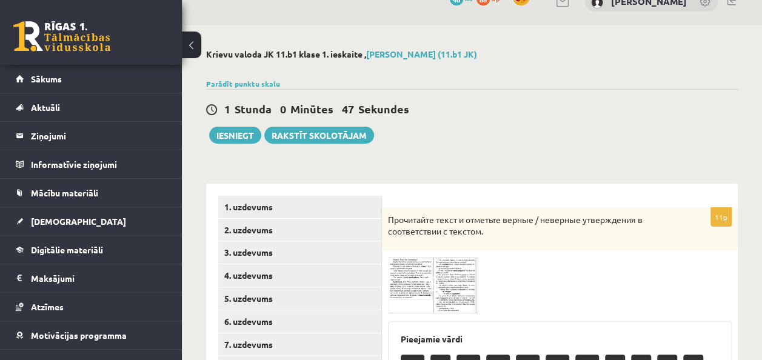
click at [416, 292] on img at bounding box center [433, 285] width 91 height 56
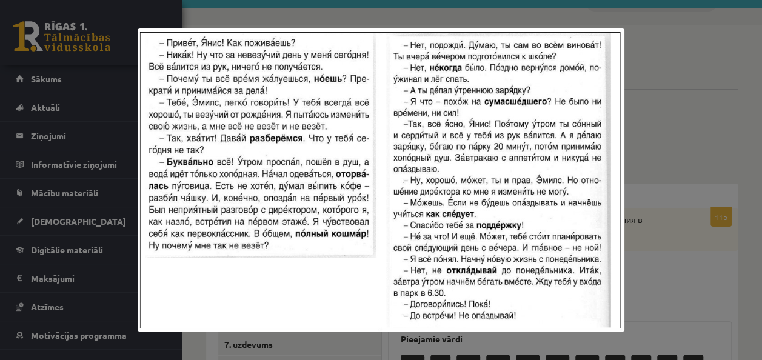
click at [628, 76] on div at bounding box center [381, 180] width 762 height 360
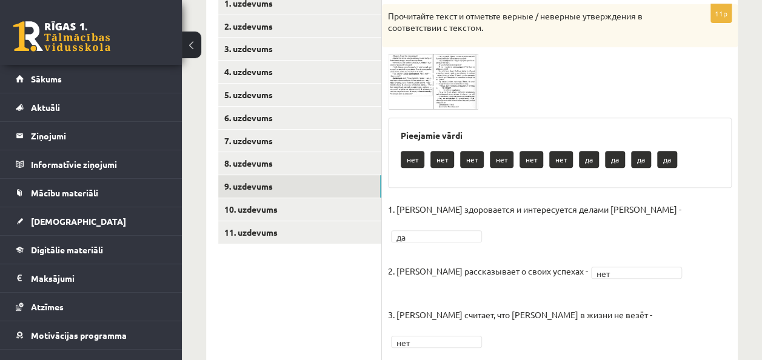
scroll to position [218, 0]
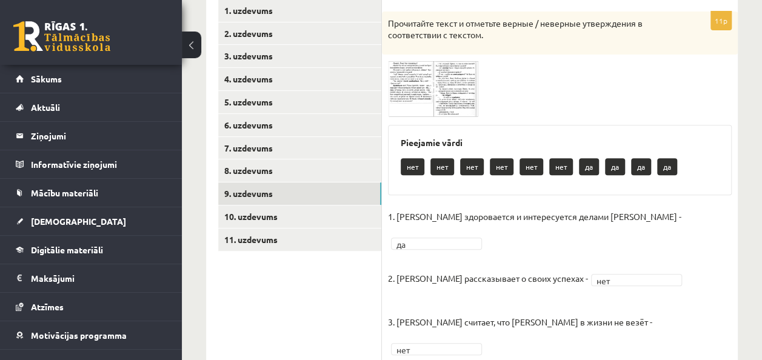
click at [402, 87] on img at bounding box center [433, 89] width 91 height 56
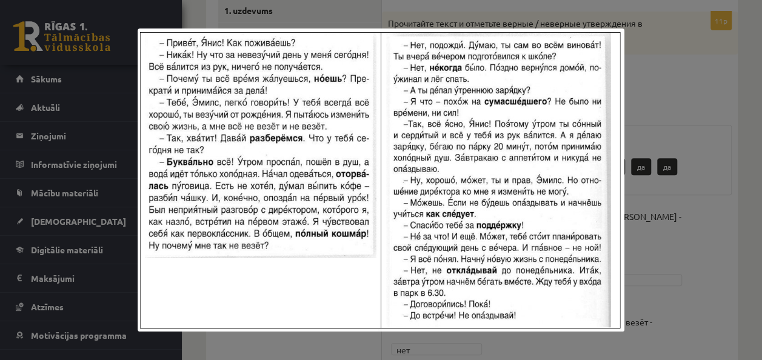
click at [679, 61] on div at bounding box center [381, 180] width 762 height 360
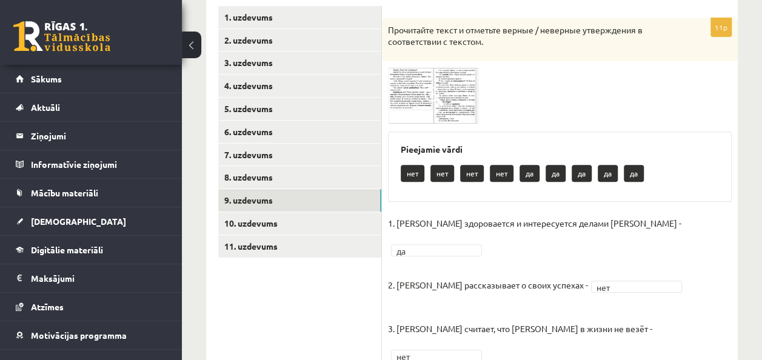
scroll to position [210, 0]
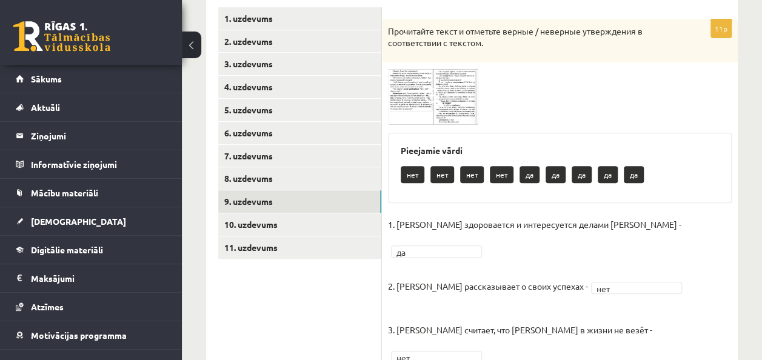
click at [435, 95] on span at bounding box center [433, 97] width 19 height 19
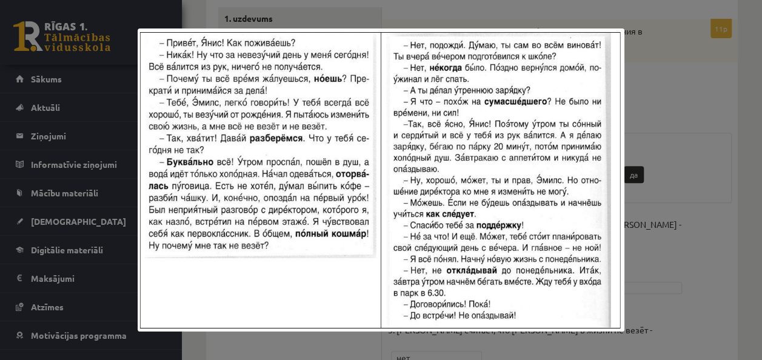
click at [659, 65] on div at bounding box center [381, 180] width 762 height 360
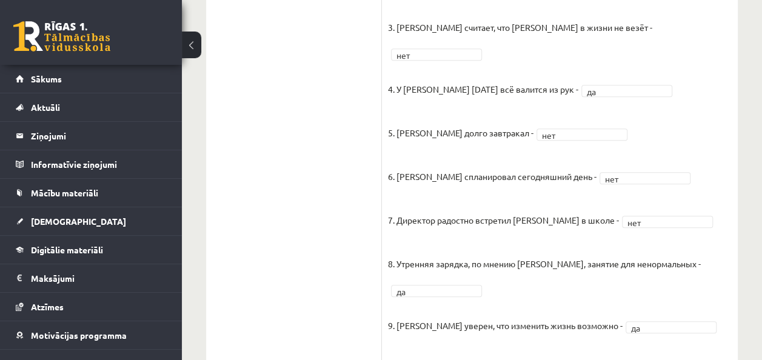
scroll to position [605, 0]
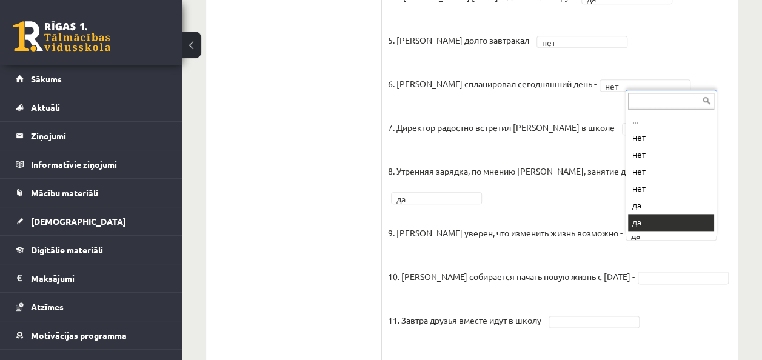
drag, startPoint x: 642, startPoint y: 207, endPoint x: 640, endPoint y: 214, distance: 7.7
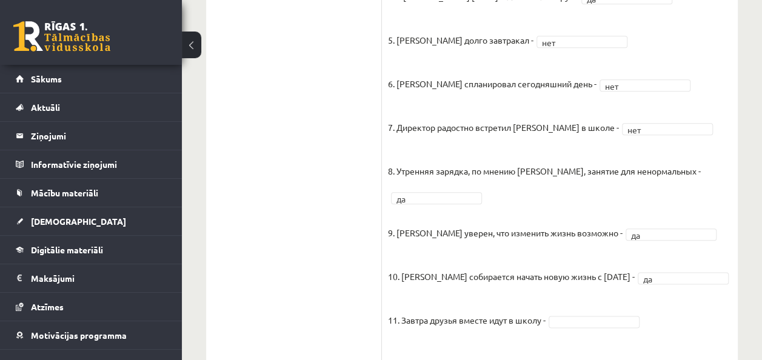
click at [640, 214] on fieldset "1. Эмилс здоровается и интересуется делами Яниса - да ** 2. Янис рассказывает о…" at bounding box center [560, 87] width 344 height 535
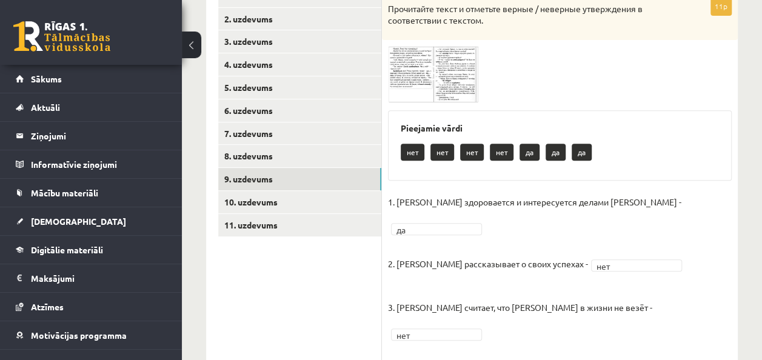
scroll to position [233, 0]
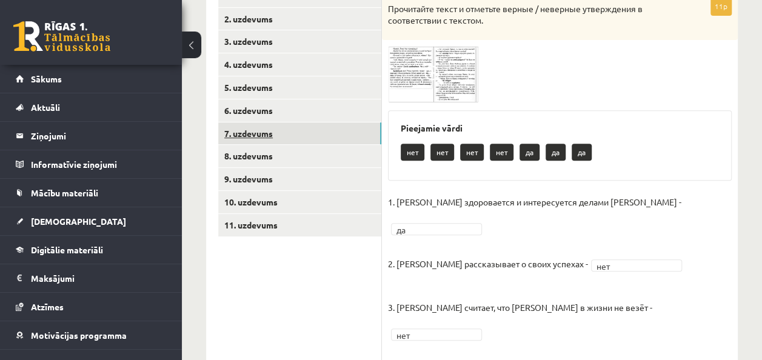
click at [281, 128] on link "7. uzdevums" at bounding box center [299, 133] width 163 height 22
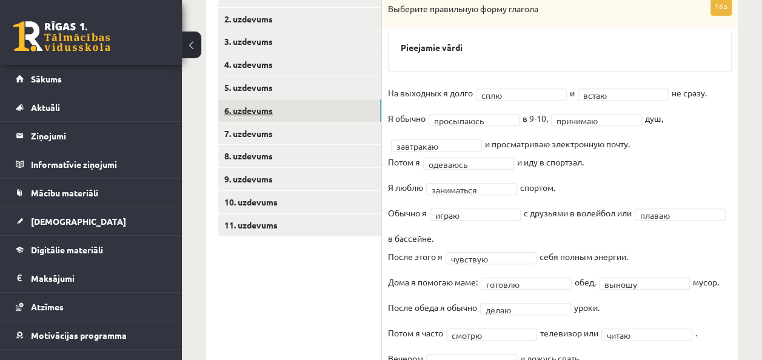
click at [239, 101] on link "6. uzdevums" at bounding box center [299, 110] width 163 height 22
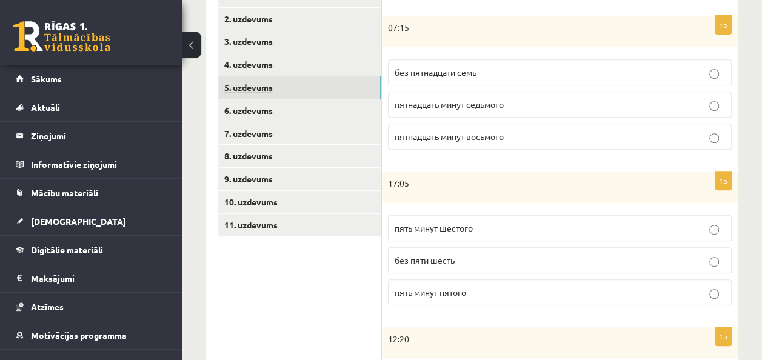
click link "5. uzdevums"
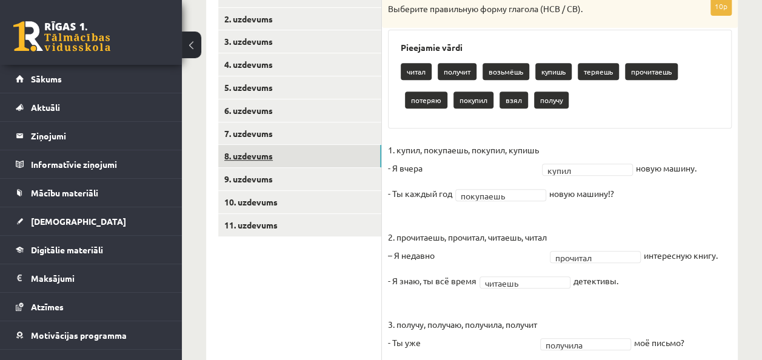
click link "8. uzdevums"
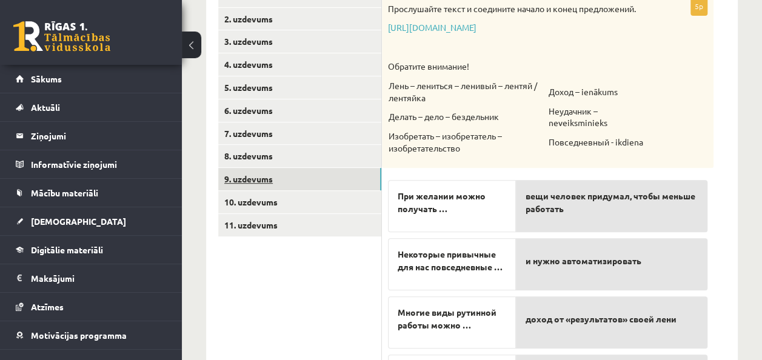
click link "9. uzdevums"
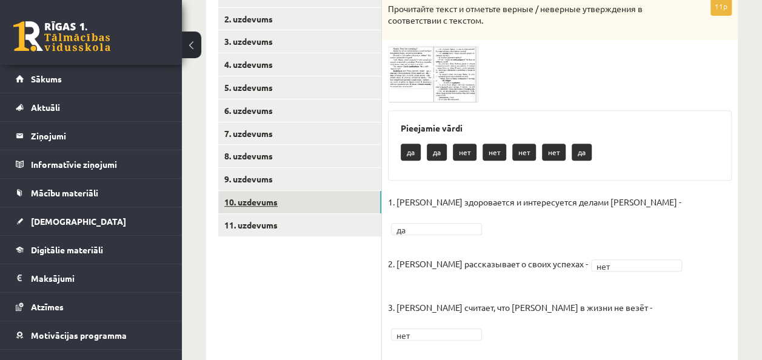
click link "10. uzdevums"
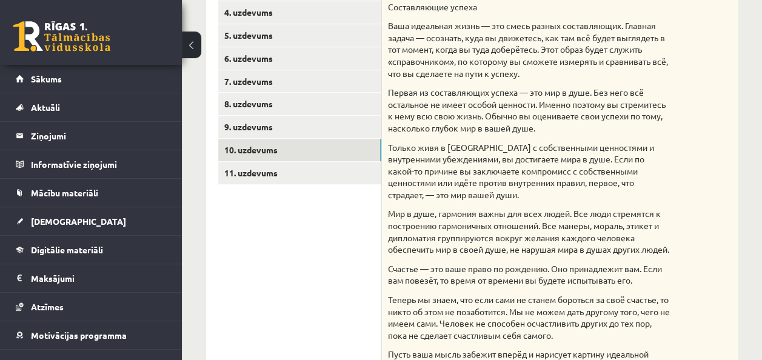
scroll to position [282, 0]
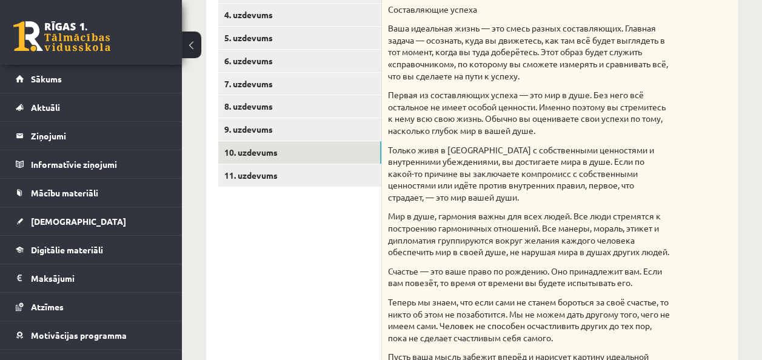
click div "Krievu valoda JK 11.b1 klase 1. ieskaite , Dmitrijs Dmitrijevs (11.b1 JK) Parād…"
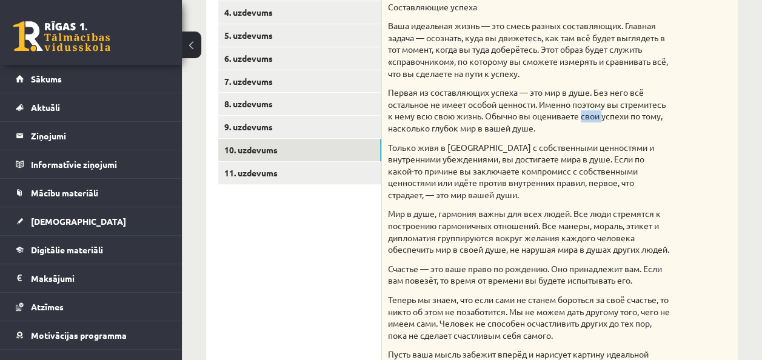
scroll to position [291, 0]
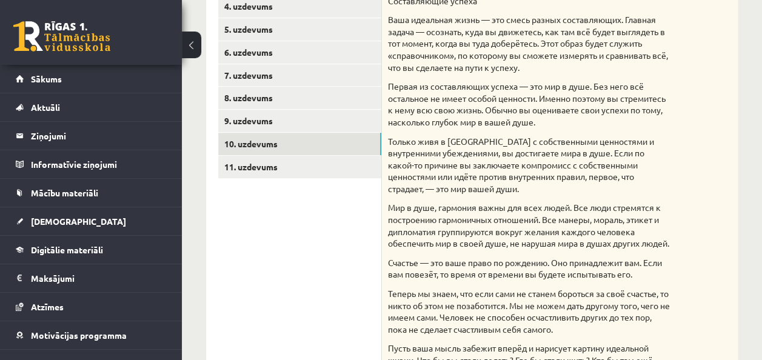
drag, startPoint x: 750, startPoint y: 92, endPoint x: 724, endPoint y: 30, distance: 67.9
click div "Прочитайте текст и отметьте верные / неверные утверждения в соответствии с текс…"
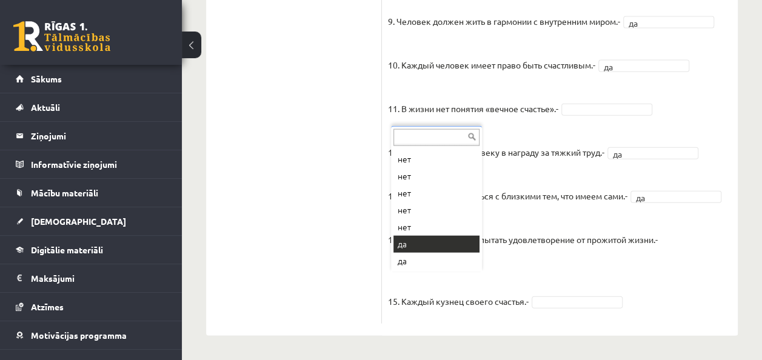
scroll to position [1341, 0]
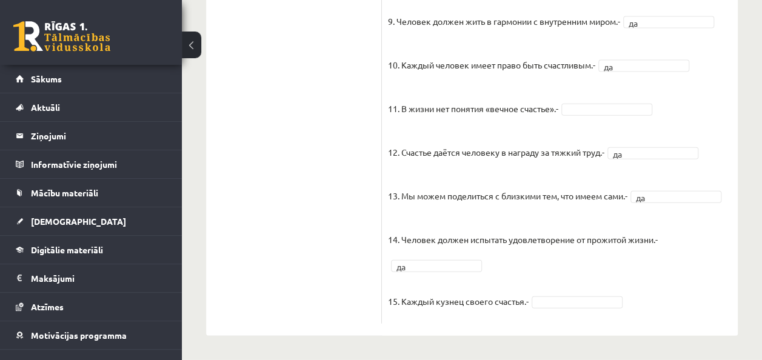
click fieldset "1. Человек должен жить по составленному плану. - да ** 2. Если хочешь быть успе…"
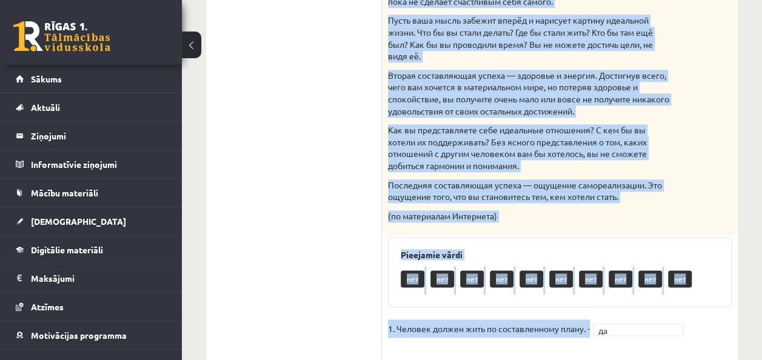
scroll to position [673, 0]
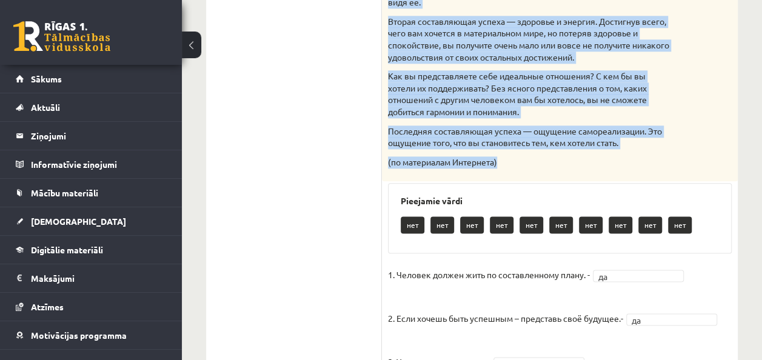
drag, startPoint x: 389, startPoint y: 50, endPoint x: 558, endPoint y: 167, distance: 205.6
click div "Прочитайте текст и отметьте верные / неверные утверждения в соответствии с текс…"
copy div "Ваша идеальная жизнь — это смесь разных составляющих. Главная задача — осознать…"
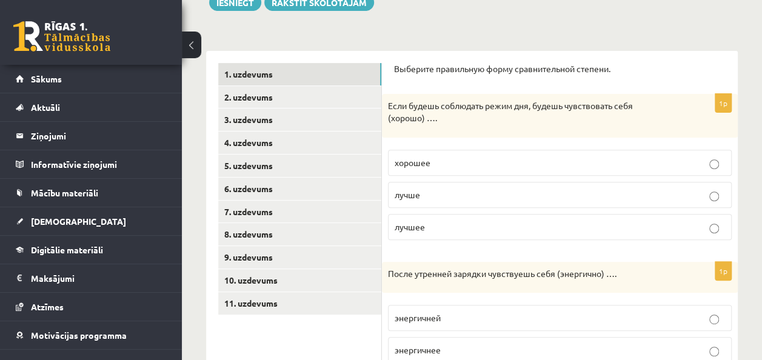
scroll to position [153, 0]
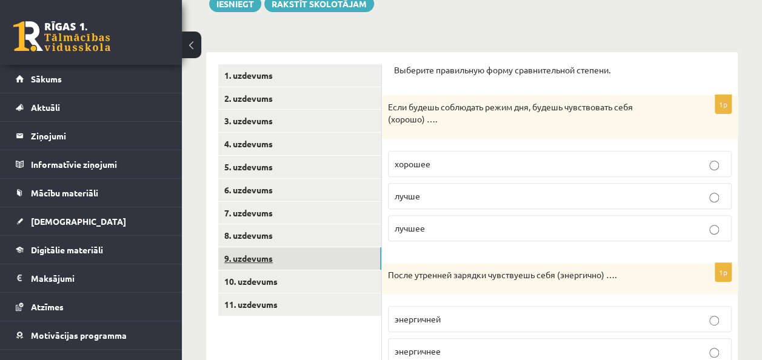
click at [272, 248] on link "9. uzdevums" at bounding box center [299, 258] width 163 height 22
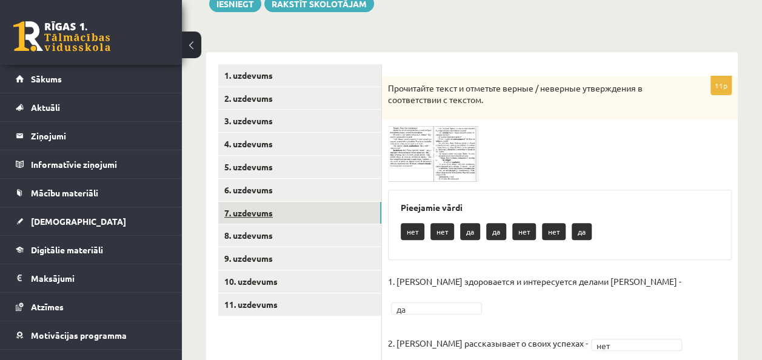
click at [251, 222] on link "7. uzdevums" at bounding box center [299, 213] width 163 height 22
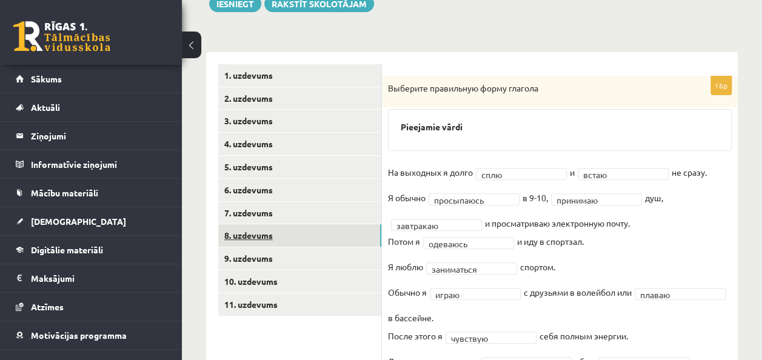
click at [245, 238] on link "8. uzdevums" at bounding box center [299, 235] width 163 height 22
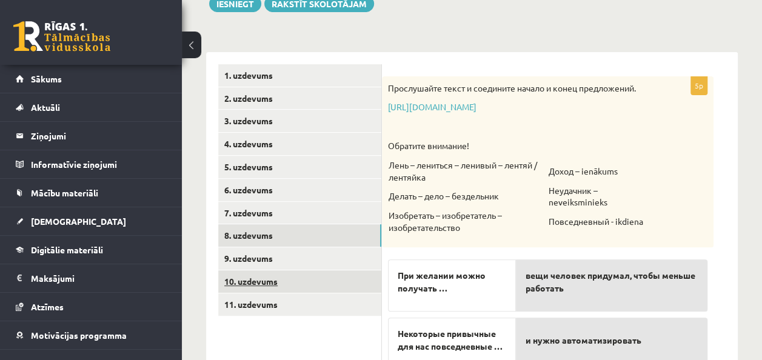
click at [244, 280] on link "10. uzdevums" at bounding box center [299, 281] width 163 height 22
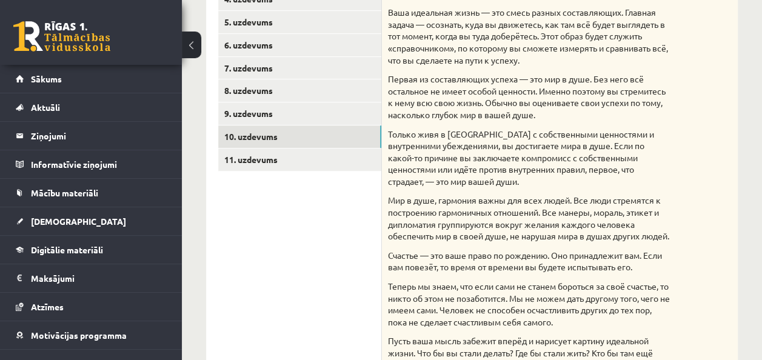
scroll to position [297, 0]
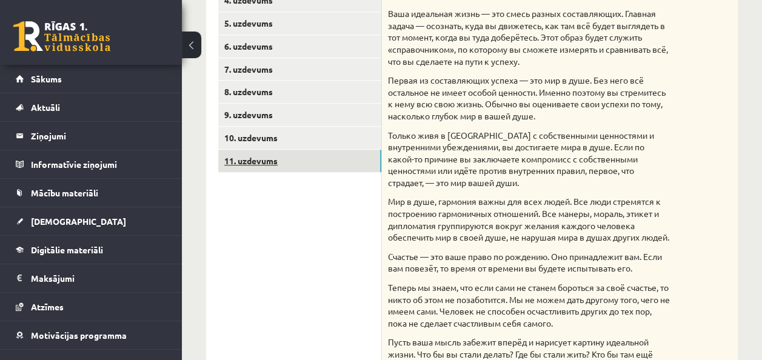
click at [276, 162] on link "11. uzdevums" at bounding box center [299, 161] width 163 height 22
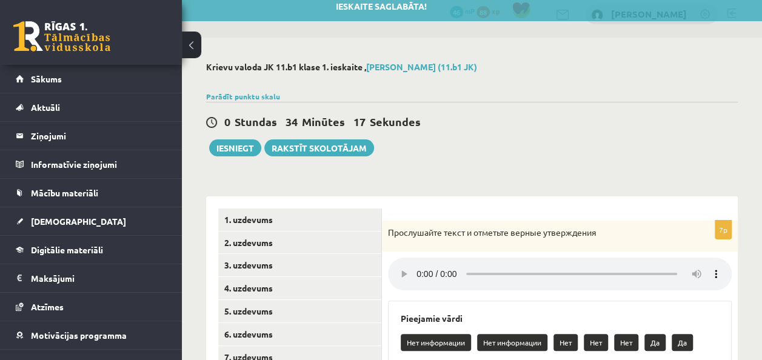
scroll to position [0, 0]
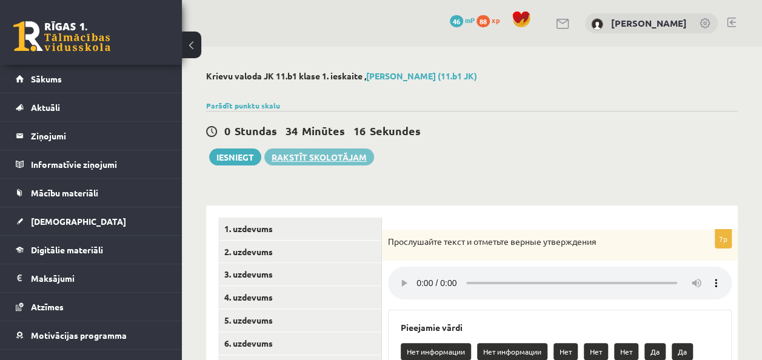
click at [339, 159] on link "Rakstīt skolotājam" at bounding box center [319, 156] width 110 height 17
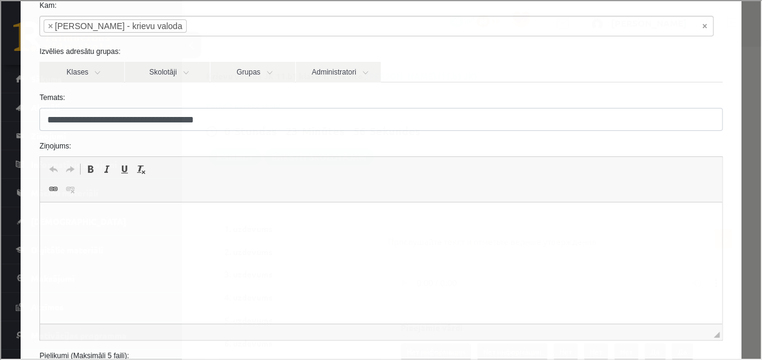
scroll to position [70, 0]
click at [56, 190] on span at bounding box center [52, 187] width 10 height 10
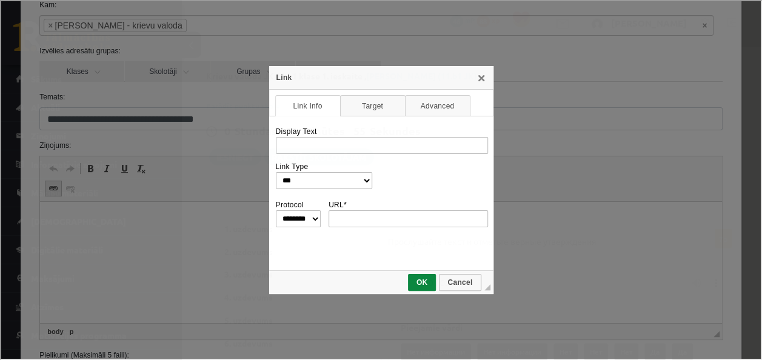
scroll to position [0, 0]
click at [479, 76] on link "X" at bounding box center [480, 77] width 10 height 10
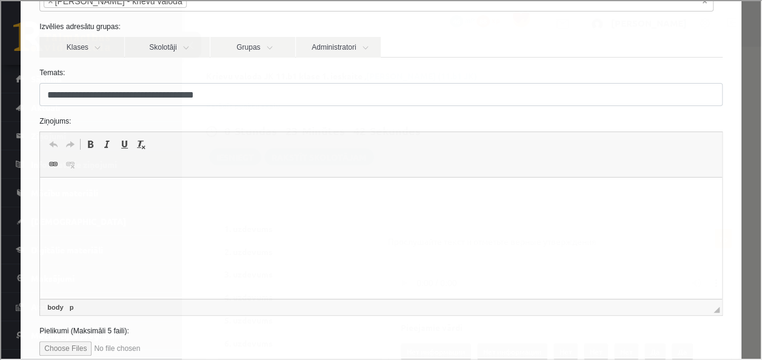
scroll to position [95, 0]
click at [132, 188] on html at bounding box center [380, 195] width 681 height 37
drag, startPoint x: 132, startPoint y: 188, endPoint x: 93, endPoint y: 218, distance: 49.2
click at [93, 214] on html at bounding box center [380, 195] width 681 height 37
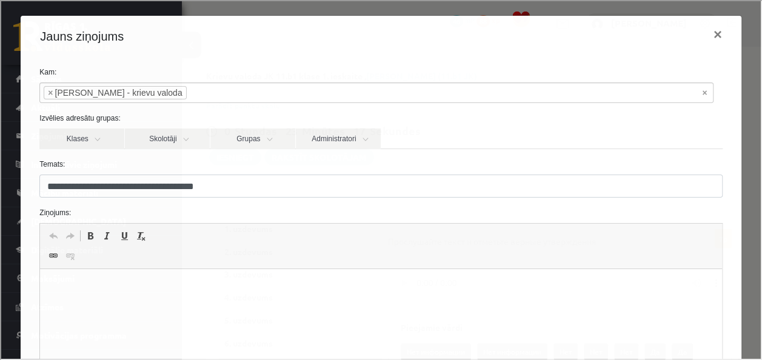
scroll to position [0, 0]
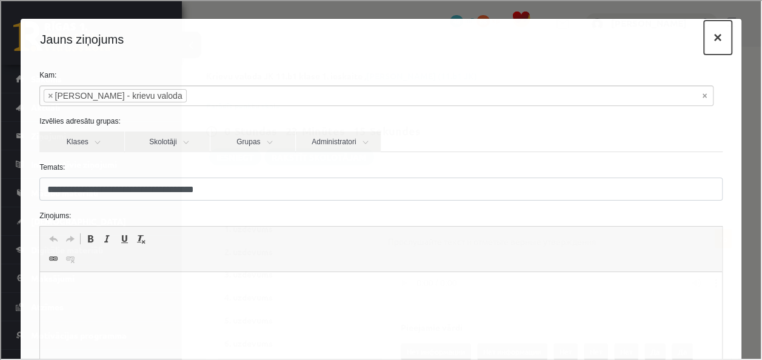
click at [705, 35] on button "×" at bounding box center [716, 36] width 28 height 34
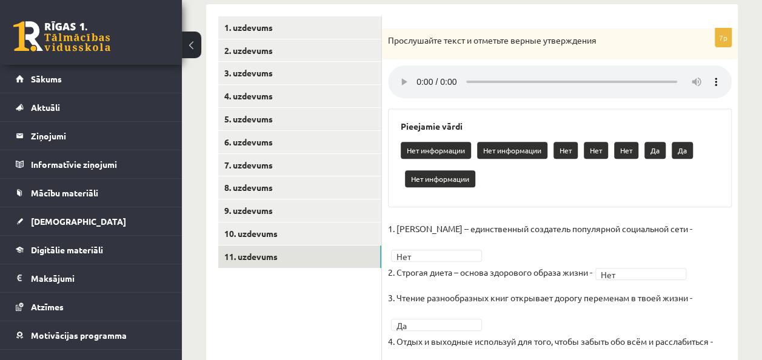
scroll to position [187, 0]
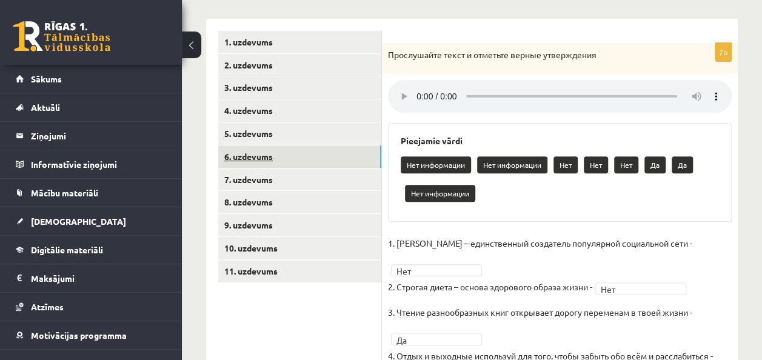
click at [274, 155] on link "6. uzdevums" at bounding box center [299, 156] width 163 height 22
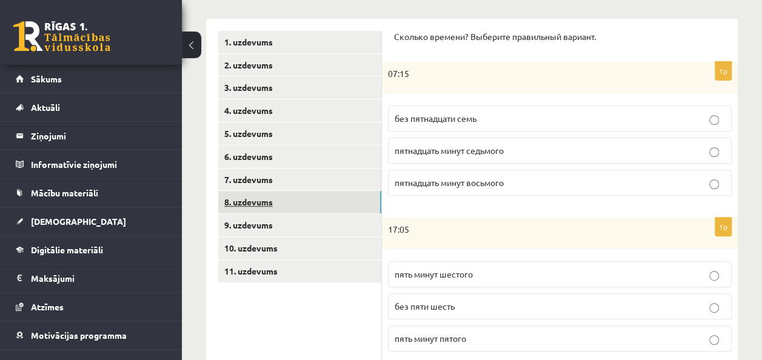
click at [256, 210] on link "8. uzdevums" at bounding box center [299, 202] width 163 height 22
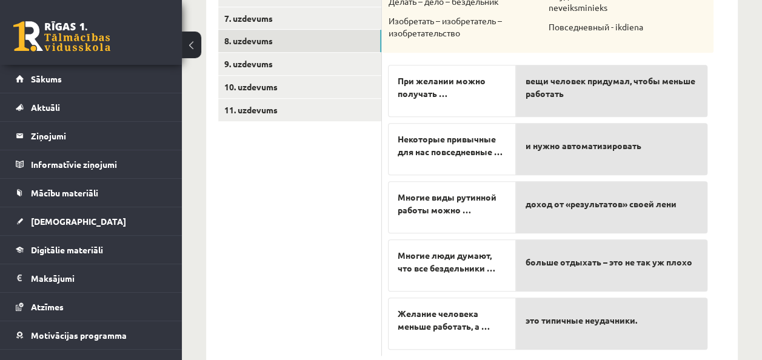
scroll to position [348, 0]
click at [533, 212] on p "доход от «результатов» своей лени" at bounding box center [611, 202] width 172 height 25
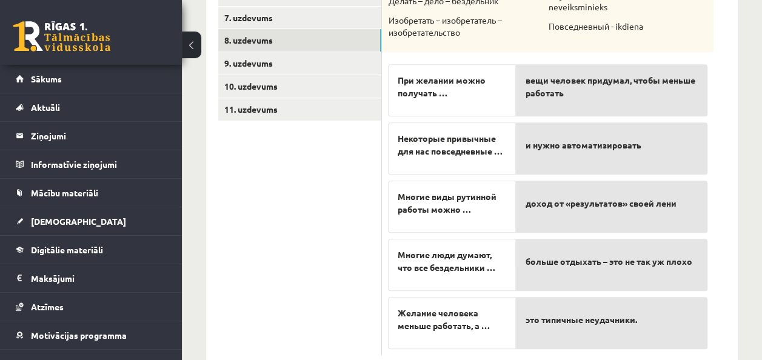
click at [475, 87] on span "При желании можно получать …" at bounding box center [452, 86] width 108 height 25
drag, startPoint x: 452, startPoint y: 93, endPoint x: 511, endPoint y: 163, distance: 91.6
click at [511, 163] on div "При желании можно получать … Некоторые привычные для нас повседневные … Многие …" at bounding box center [452, 203] width 128 height 291
drag, startPoint x: 511, startPoint y: 163, endPoint x: 553, endPoint y: 215, distance: 66.4
click at [553, 215] on div "доход от «результатов» своей лени" at bounding box center [612, 207] width 192 height 52
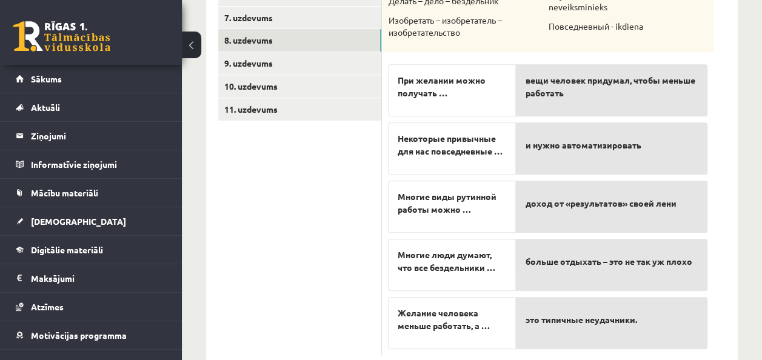
click at [553, 215] on div "доход от «результатов» своей лени" at bounding box center [612, 207] width 192 height 52
click at [555, 213] on p "доход от «результатов» своей лени" at bounding box center [611, 202] width 172 height 25
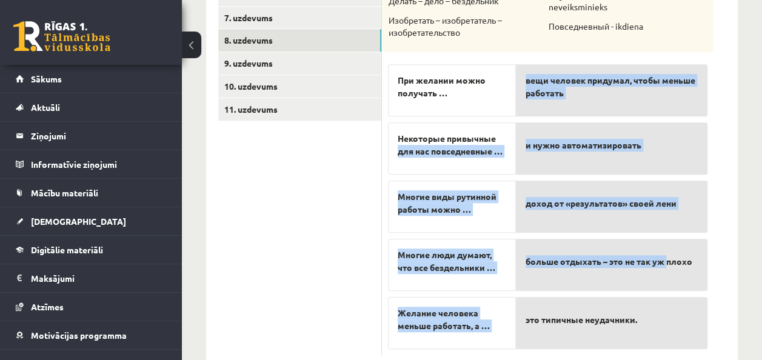
drag, startPoint x: 499, startPoint y: 140, endPoint x: 670, endPoint y: 236, distance: 195.4
click at [670, 236] on fieldset "При желании можно получать … Некоторые привычные для нас повседневные … Многие …" at bounding box center [547, 203] width 319 height 291
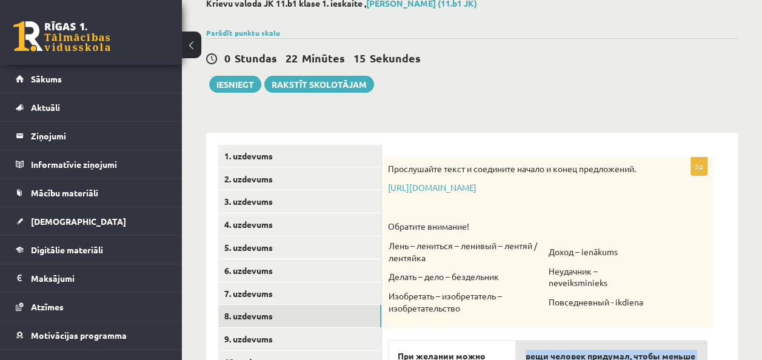
scroll to position [71, 0]
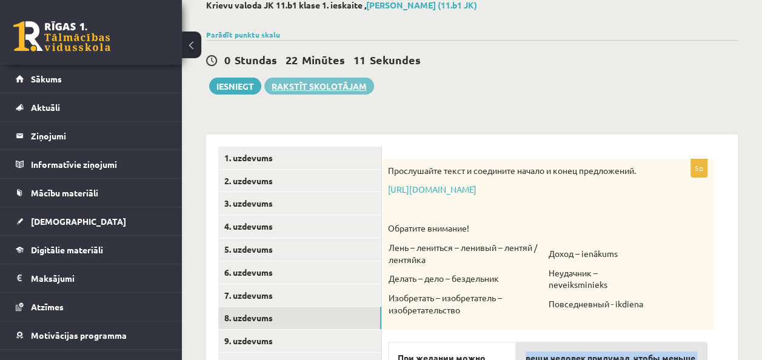
click at [322, 90] on link "Rakstīt skolotājam" at bounding box center [319, 86] width 110 height 17
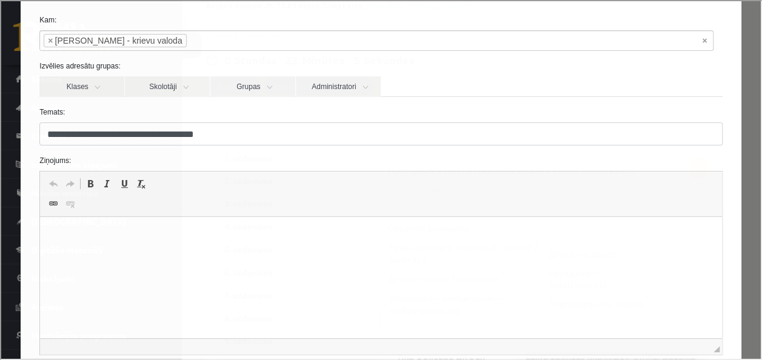
scroll to position [53, 0]
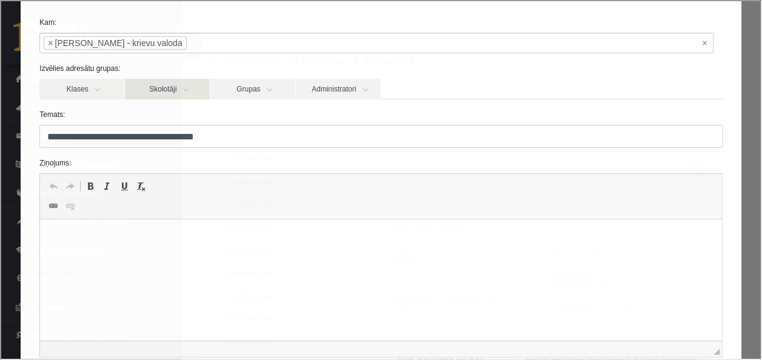
click at [159, 91] on link "Skolotāji" at bounding box center [166, 88] width 85 height 21
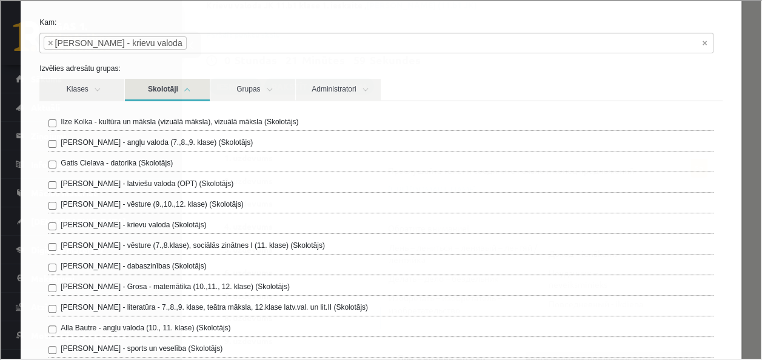
click at [159, 91] on link "Skolotāji" at bounding box center [166, 89] width 85 height 22
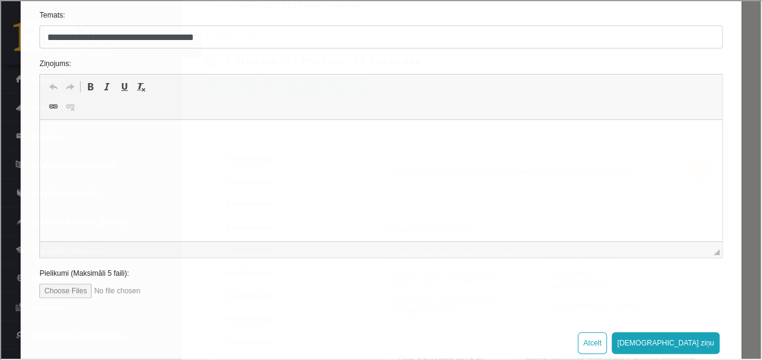
scroll to position [156, 0]
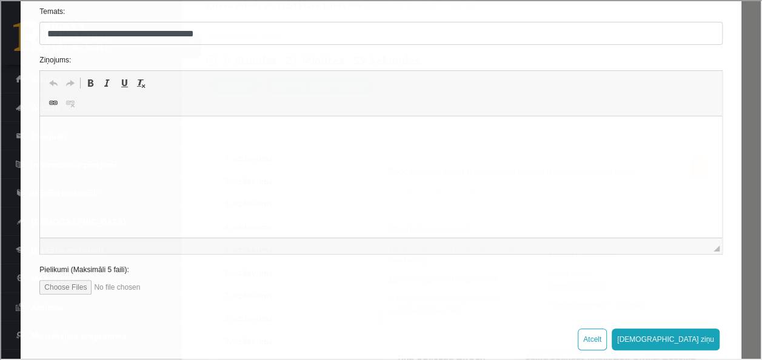
click at [70, 283] on input "file" at bounding box center [107, 286] width 138 height 15
type input "**********"
click at [126, 153] on html at bounding box center [380, 134] width 681 height 37
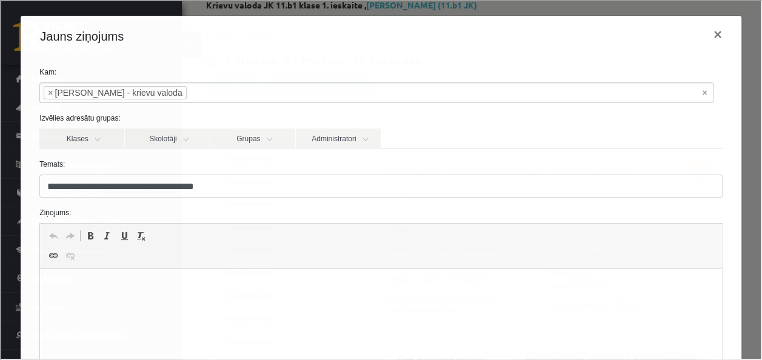
scroll to position [0, 0]
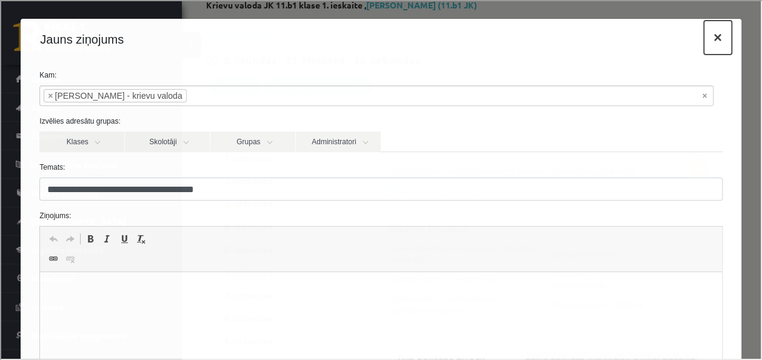
click at [703, 39] on button "×" at bounding box center [716, 36] width 28 height 34
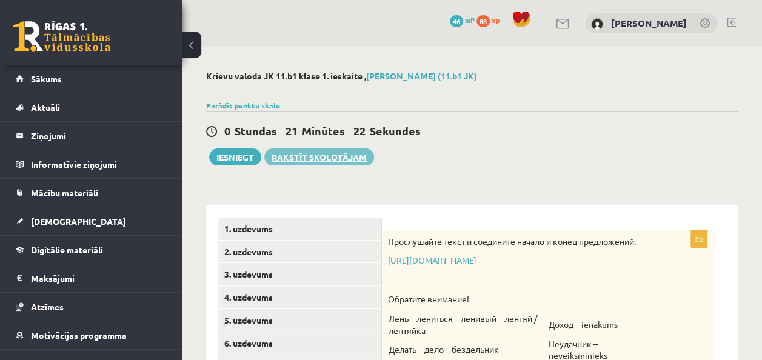
click at [313, 158] on link "Rakstīt skolotājam" at bounding box center [319, 156] width 110 height 17
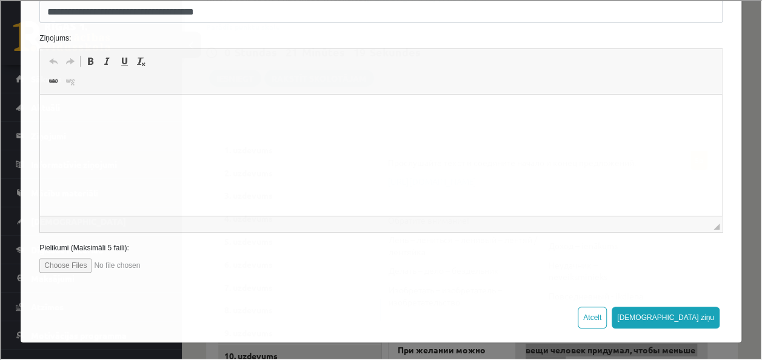
scroll to position [88, 0]
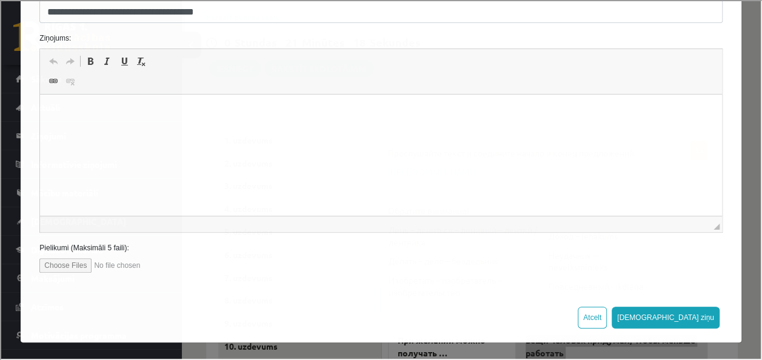
click at [62, 262] on input "file" at bounding box center [107, 264] width 138 height 15
type input "**********"
click at [122, 132] on html at bounding box center [380, 113] width 681 height 37
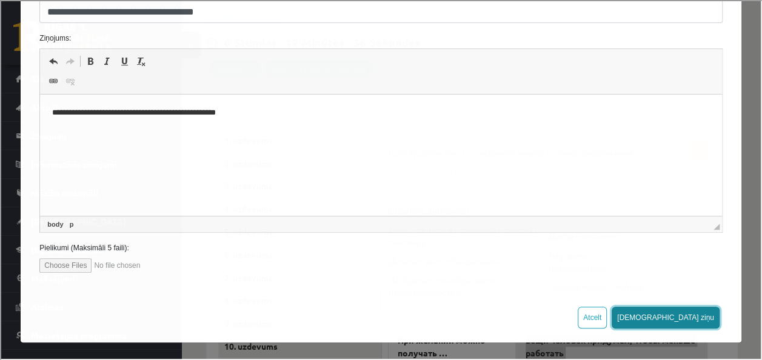
click at [695, 307] on button "Sūtīt ziņu" at bounding box center [664, 316] width 108 height 22
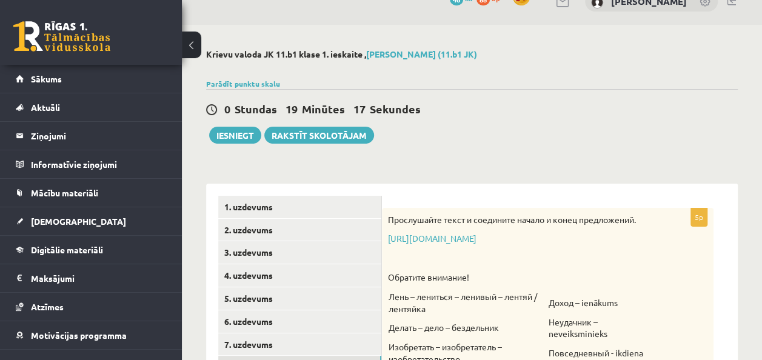
scroll to position [0, 0]
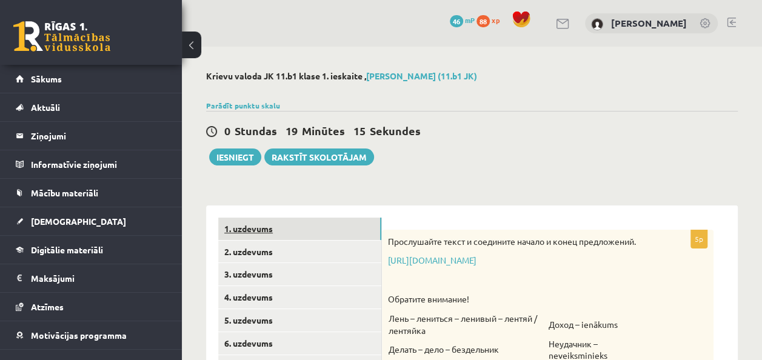
click at [259, 230] on link "1. uzdevums" at bounding box center [299, 229] width 163 height 22
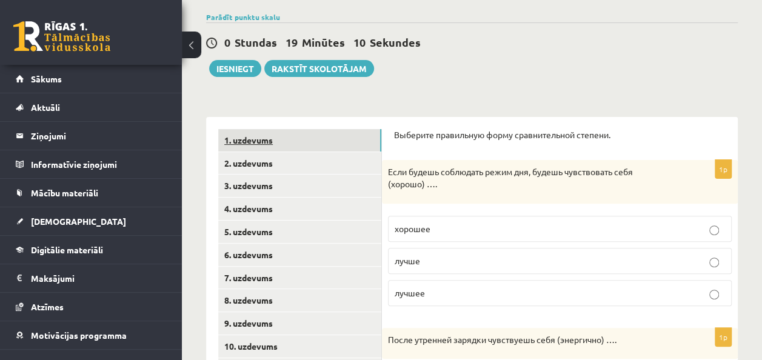
scroll to position [72, 0]
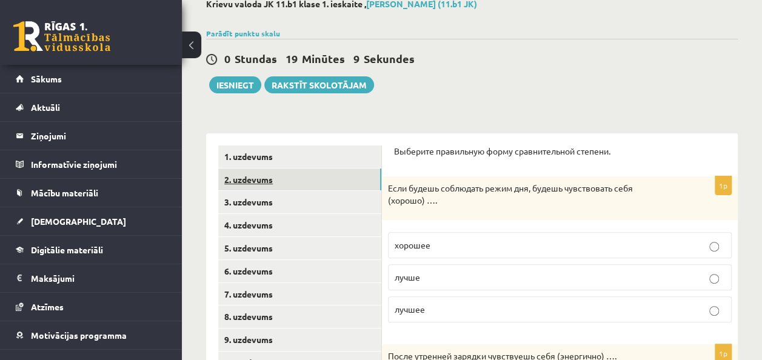
click at [276, 176] on link "2. uzdevums" at bounding box center [299, 179] width 163 height 22
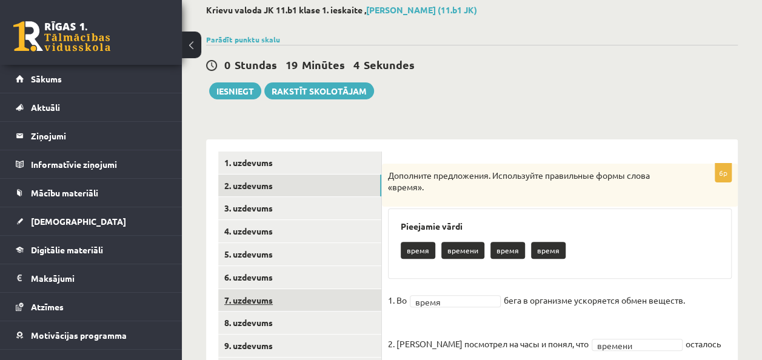
scroll to position [65, 0]
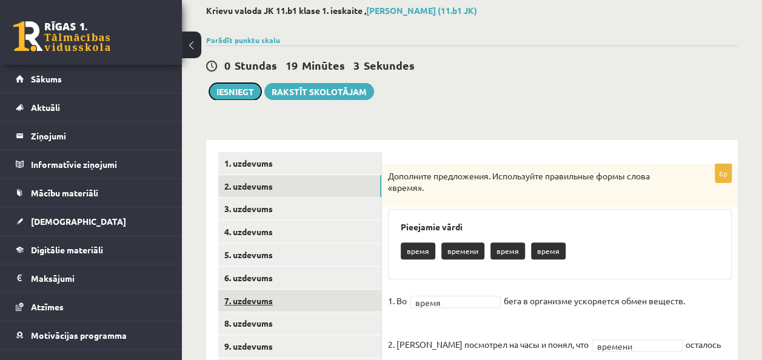
click at [245, 85] on button "Iesniegt" at bounding box center [235, 91] width 52 height 17
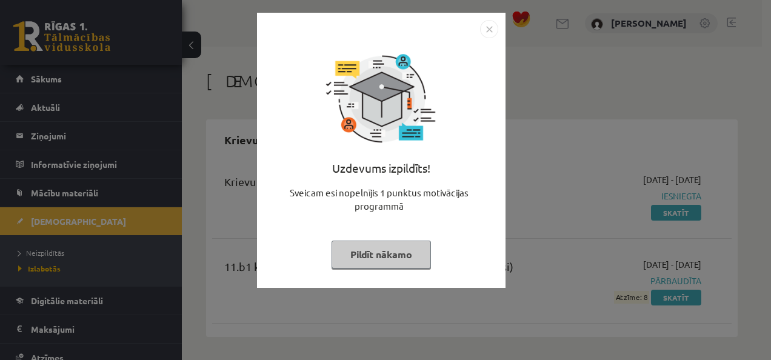
click at [379, 259] on button "Pildīt nākamo" at bounding box center [380, 255] width 99 height 28
